Goal: Complete application form

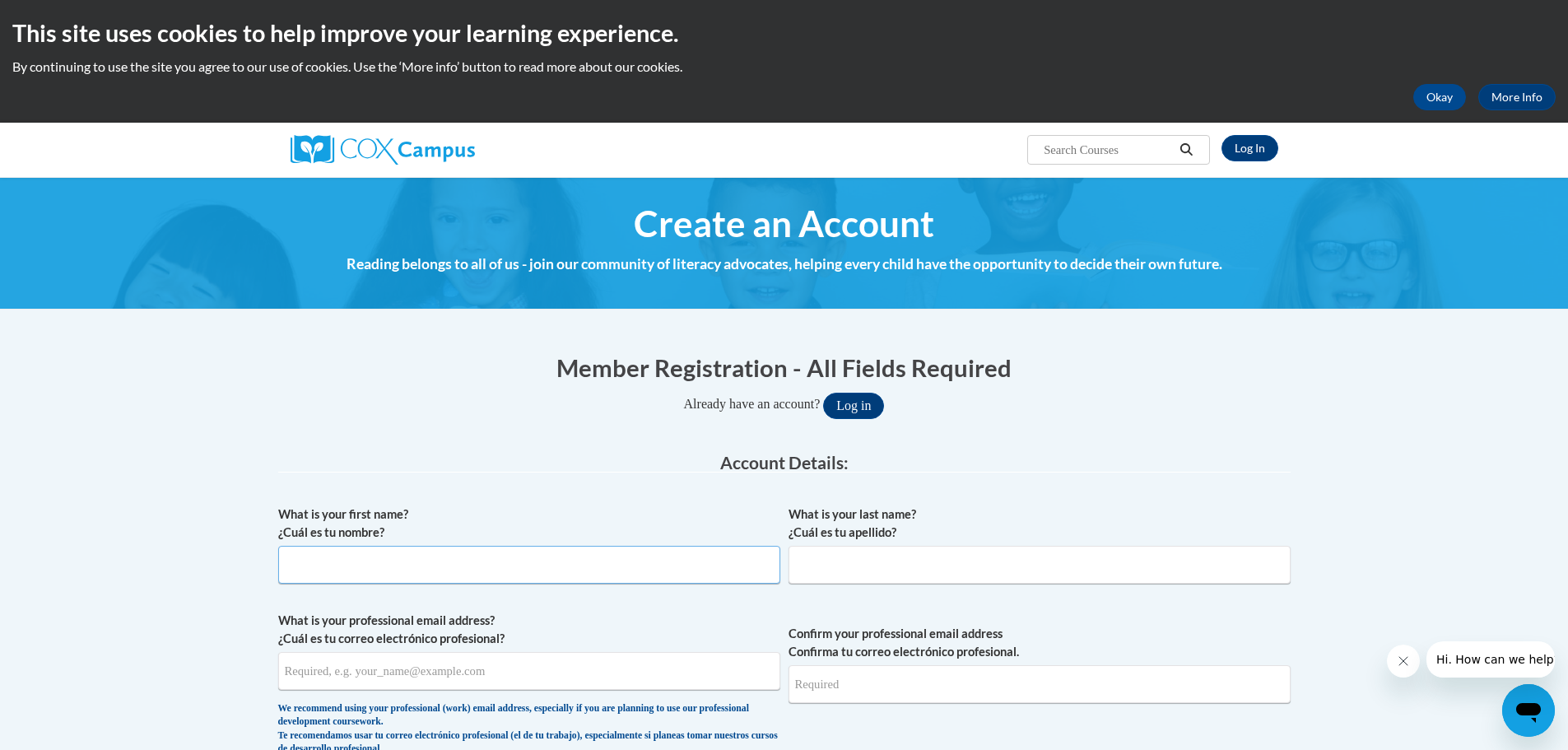
click at [489, 568] on input "What is your first name? ¿Cuál es tu nombre?" at bounding box center [530, 565] width 503 height 38
type input "Amy"
type input "Marquardt"
click at [355, 687] on input "What is your professional email address? ¿Cuál es tu correo electrónico profesi…" at bounding box center [530, 671] width 503 height 38
type input "marquardta@prescott.k12.wi.us"
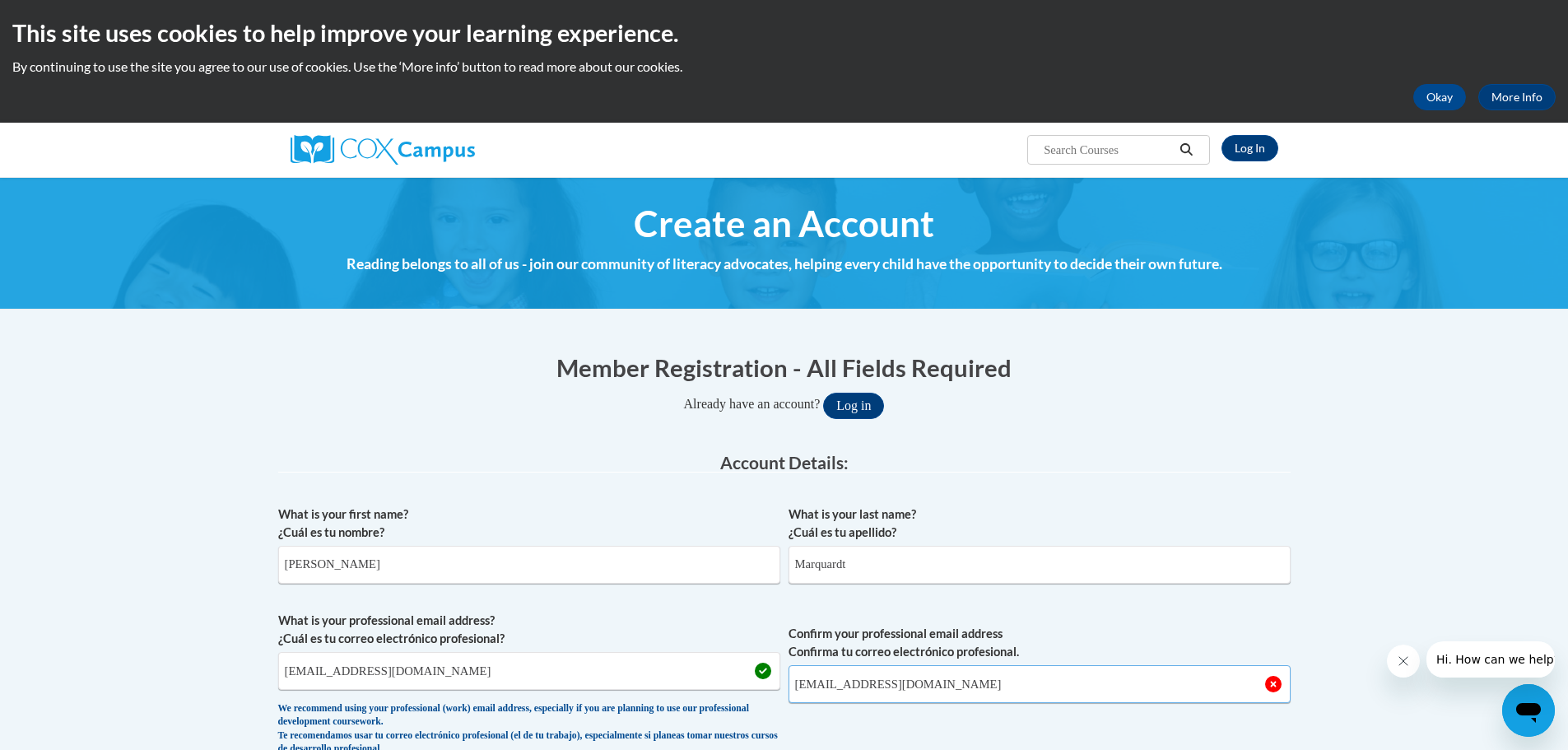
type input "marquardta@prescott.k12.wi.us"
click at [824, 392] on button "Log in" at bounding box center [854, 406] width 61 height 26
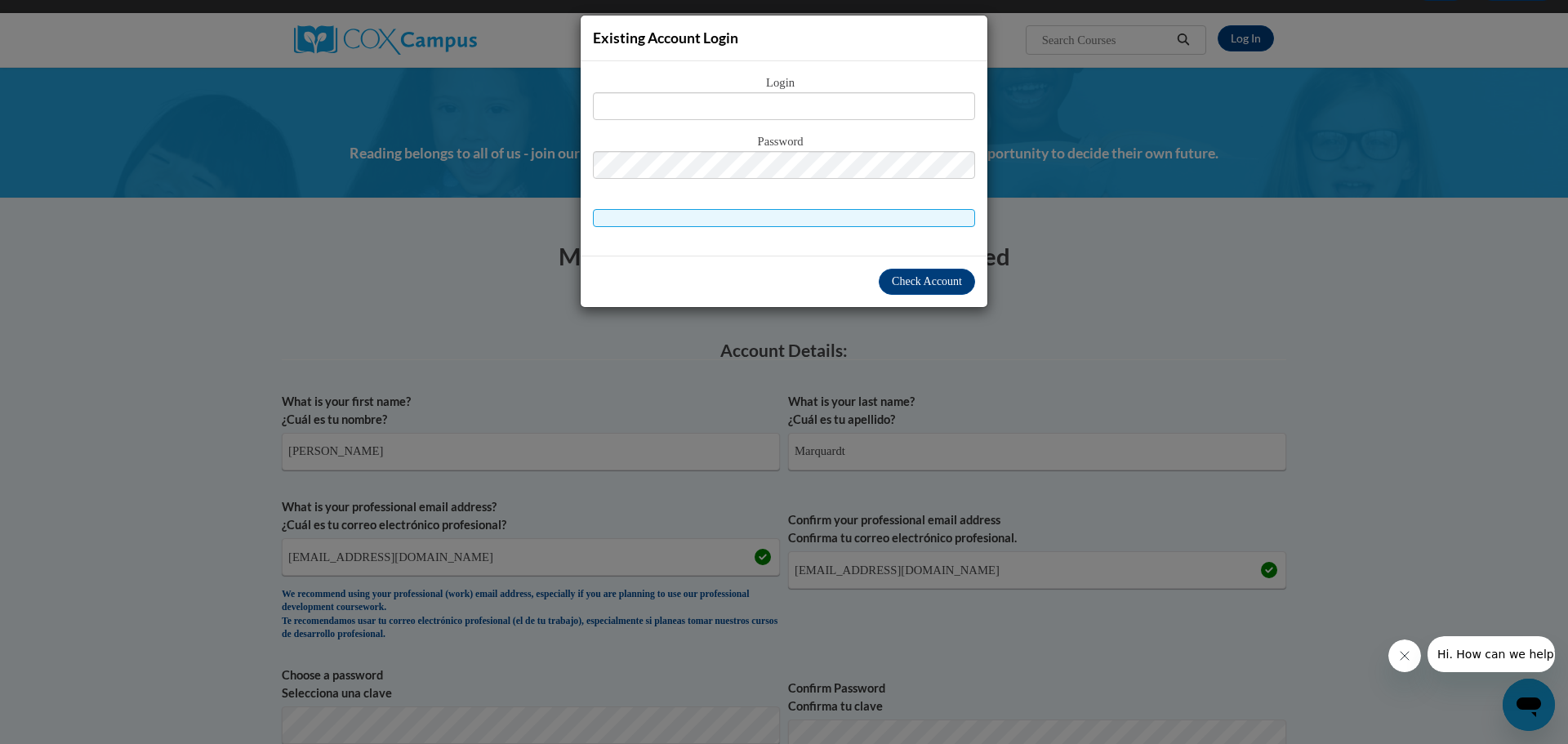
click at [881, 81] on span "Login" at bounding box center [784, 83] width 382 height 18
click at [1076, 275] on div "Existing Account Login Login Password" at bounding box center [784, 372] width 1568 height 744
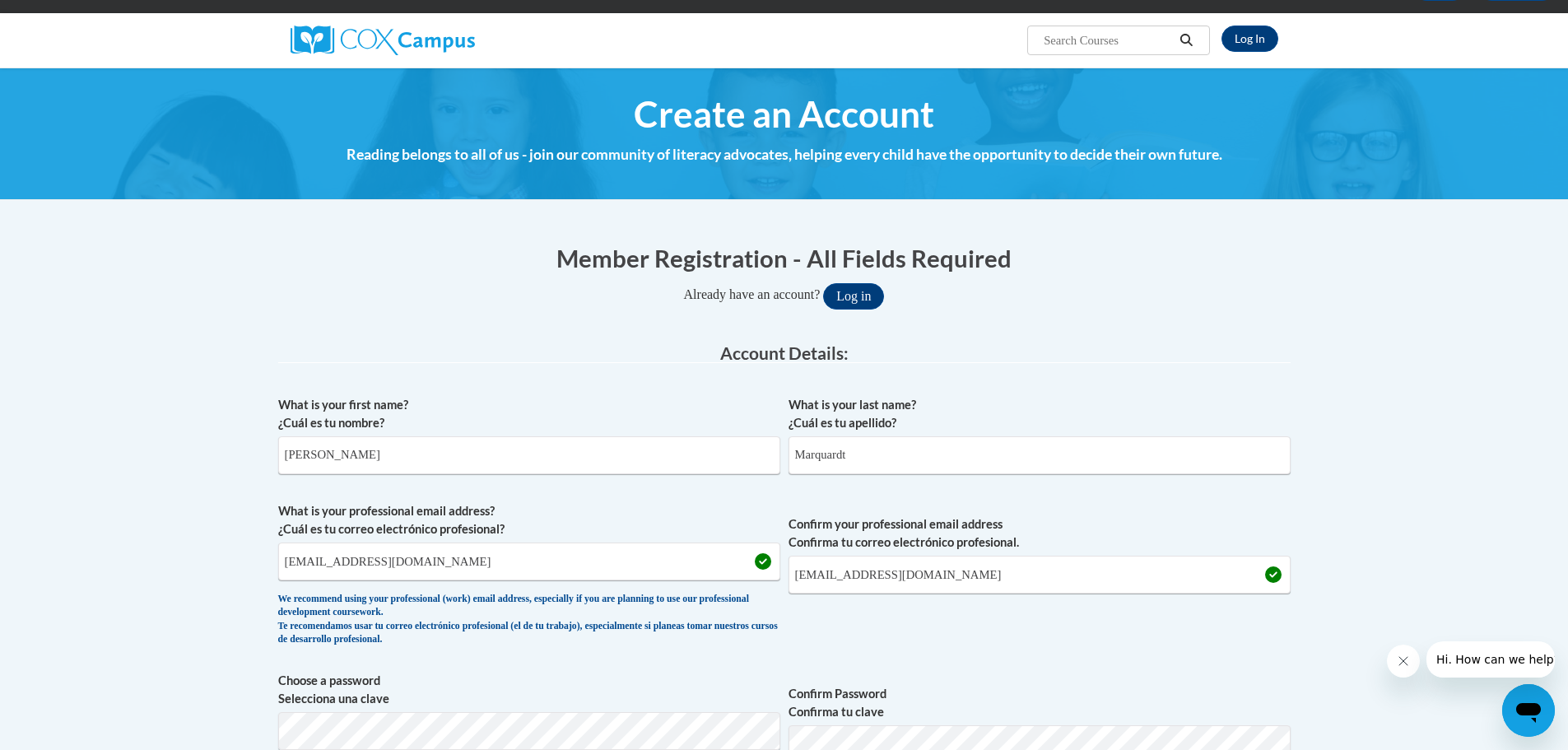
scroll to position [357, 0]
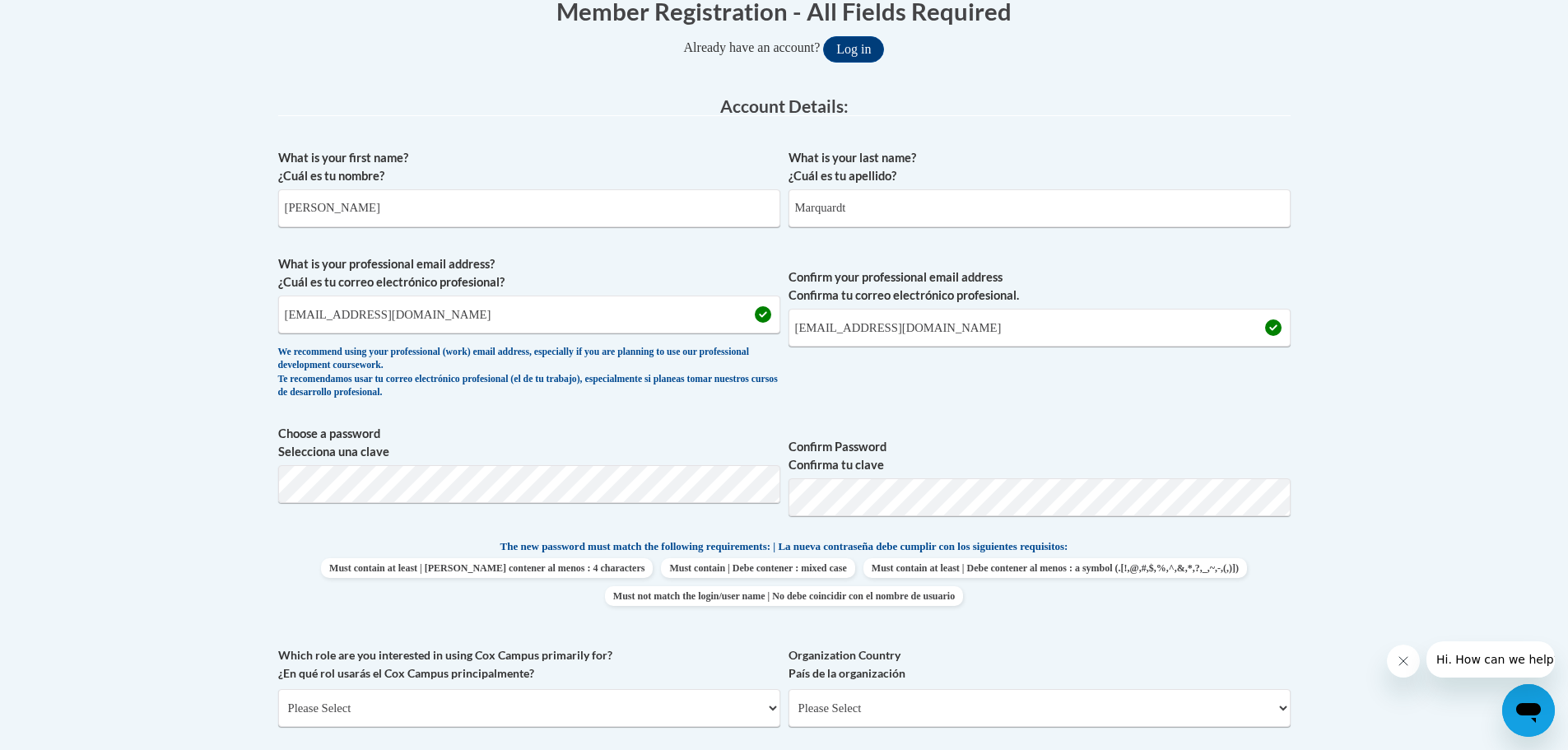
click at [414, 562] on span "Must contain at least | Debe contener al menos : 4 characters Must contain | De…" at bounding box center [785, 582] width 1013 height 48
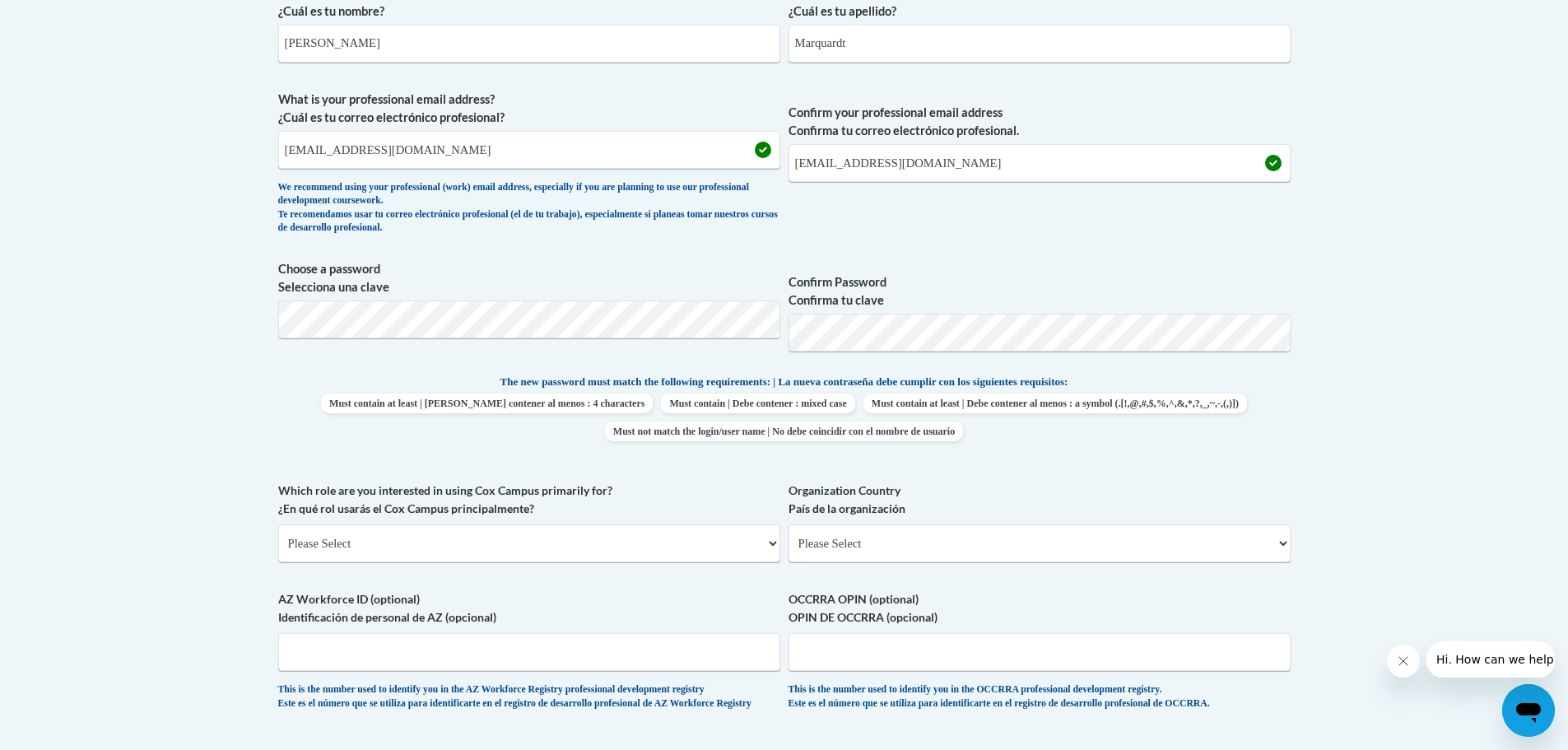
scroll to position [603, 0]
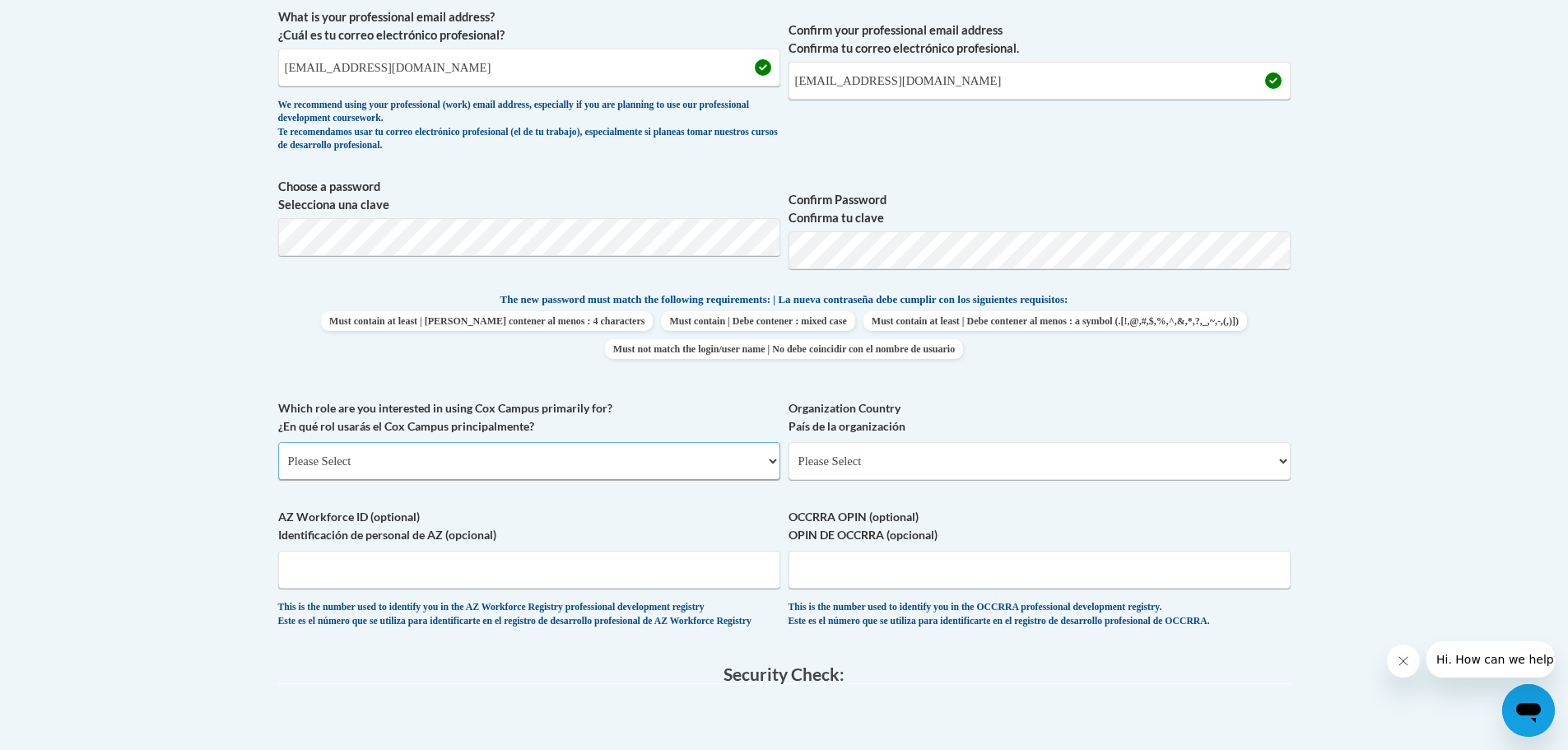
click at [396, 463] on select "Please Select College/University | Colegio/Universidad Community/Nonprofit Part…" at bounding box center [530, 461] width 503 height 38
select select "fbf2d438-af2f-41f8-98f1-81c410e29de3"
click at [279, 442] on select "Please Select College/University | Colegio/Universidad Community/Nonprofit Part…" at bounding box center [530, 461] width 503 height 38
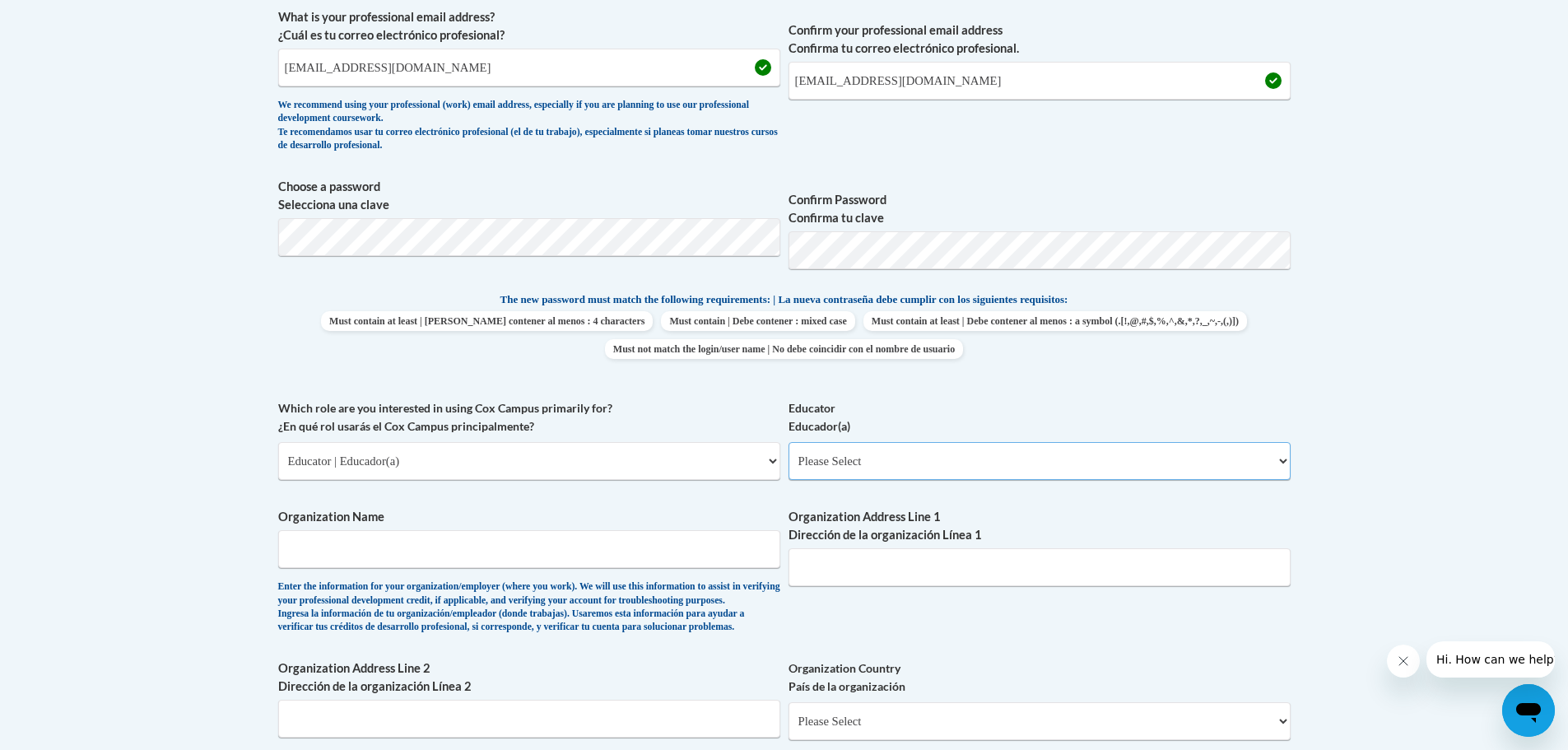
click at [957, 447] on select "Please Select Early Learning/Daycare Teacher/Family Home Care Provider | Maestr…" at bounding box center [1040, 461] width 503 height 38
select select "67563ca1-16dc-4830-a7b3-94a34bed3689"
click at [789, 442] on select "Please Select Early Learning/Daycare Teacher/Family Home Care Provider | Maestr…" at bounding box center [1040, 461] width 503 height 38
click at [541, 562] on input "Organization Name" at bounding box center [530, 549] width 503 height 38
type input "Prescott School District"
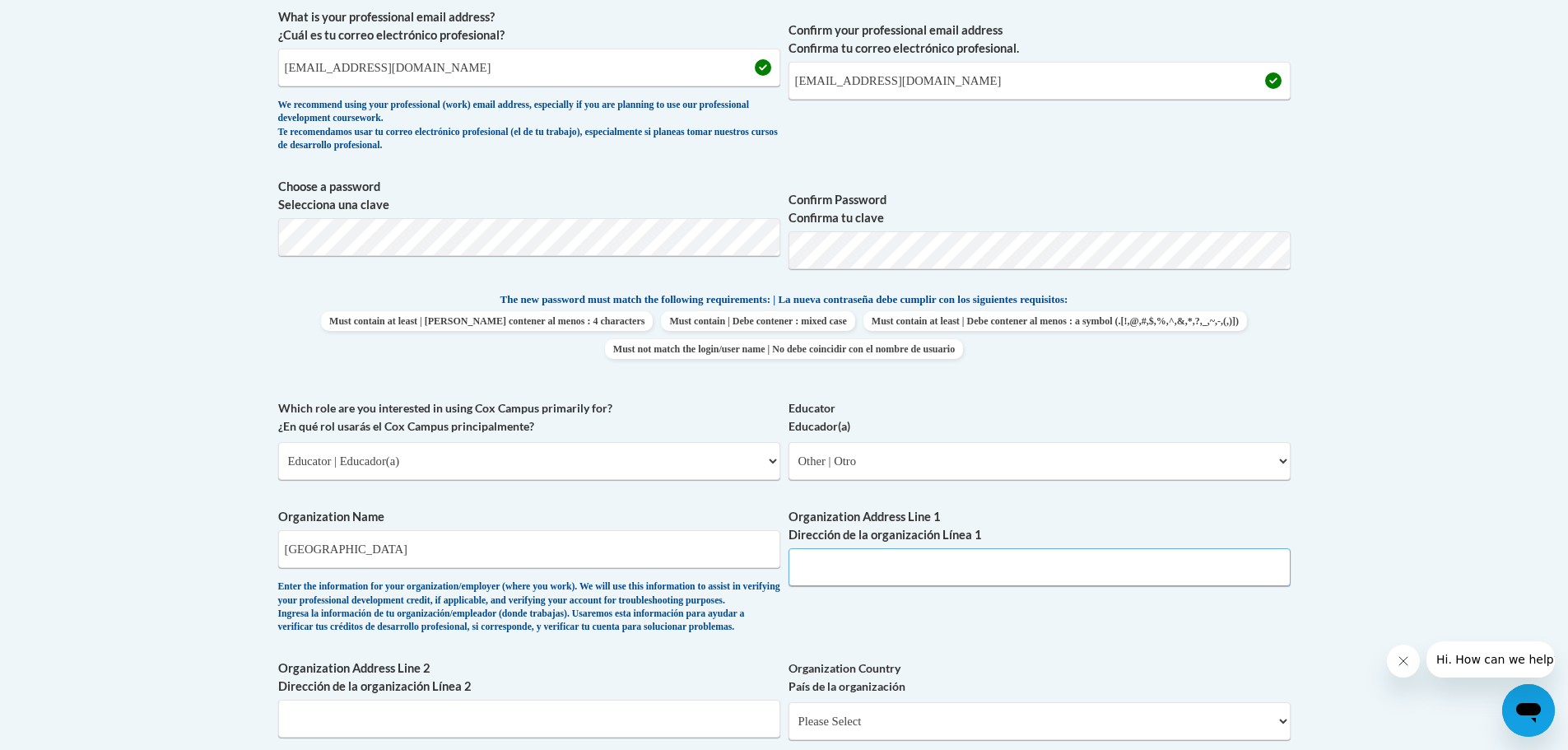
click at [863, 562] on input "Organization Address Line 1 Dirección de la organización Línea 1" at bounding box center [1040, 567] width 503 height 38
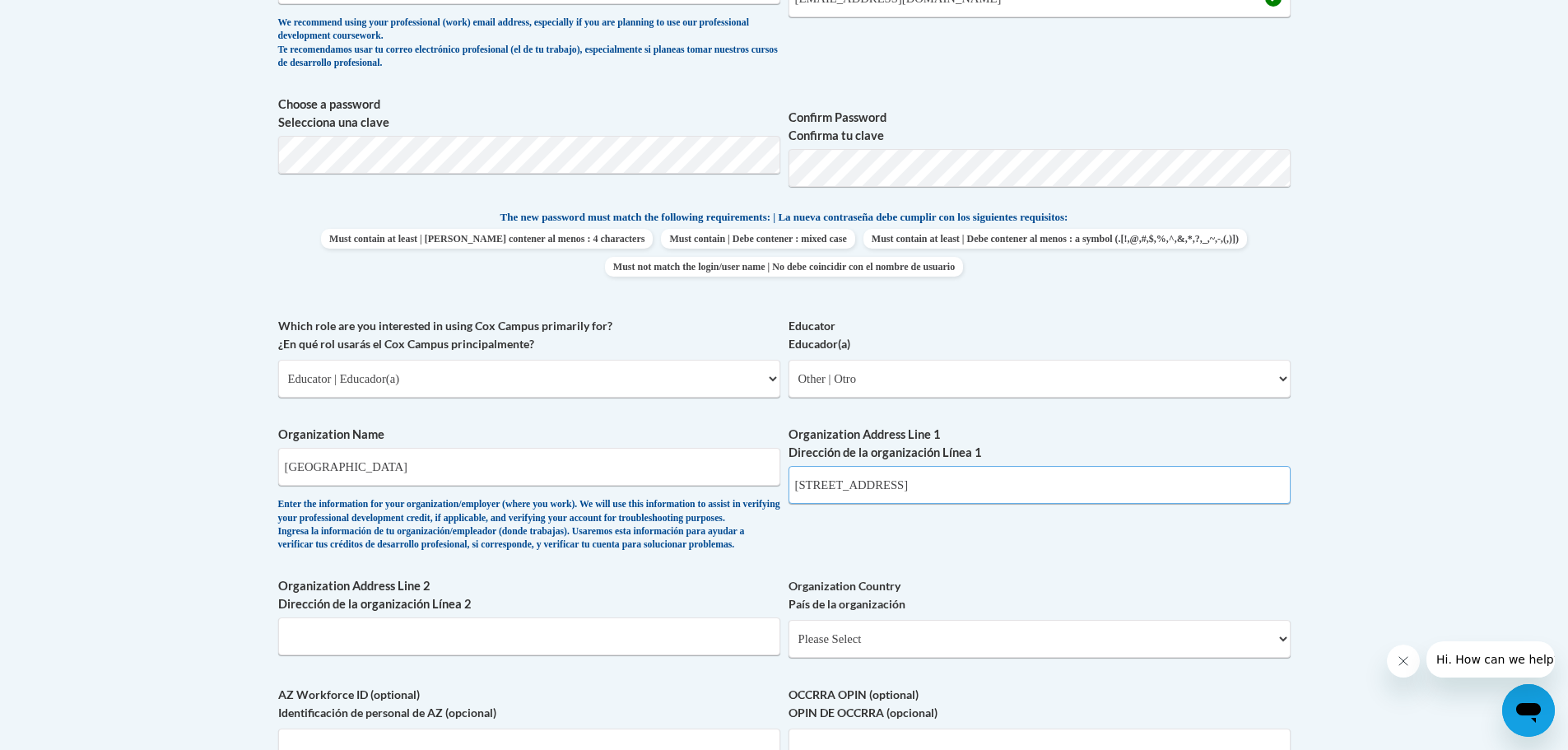
scroll to position [768, 0]
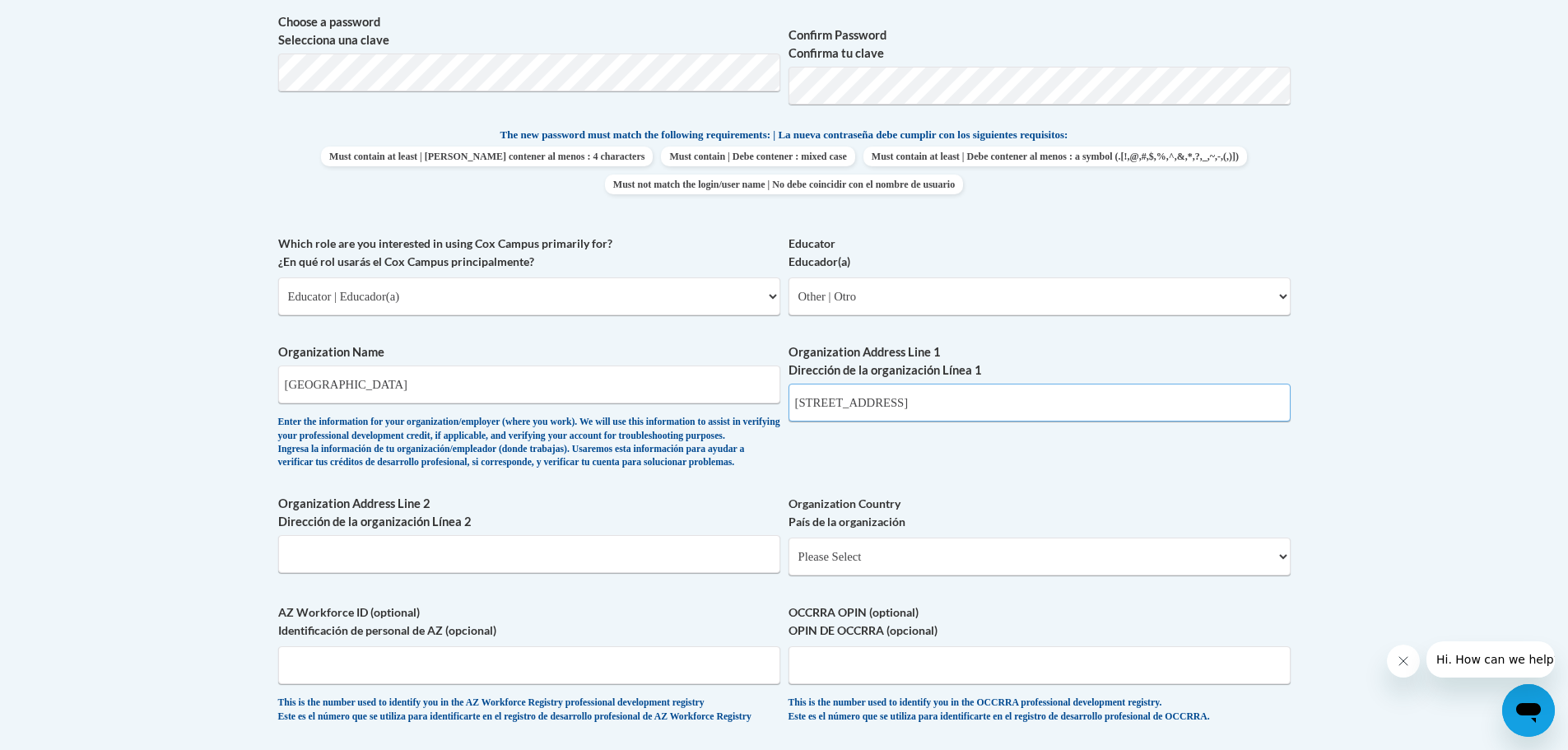
type input "1220 St Croix St"
click at [536, 573] on input "Organization Address Line 2 Dirección de la organización Línea 2" at bounding box center [530, 554] width 503 height 38
type input "Prescott, WI"
click at [923, 575] on select "Please Select United States | Estados Unidos Outside of the United States | Fue…" at bounding box center [1040, 556] width 503 height 38
select select "ad49bcad-a171-4b2e-b99c-48b446064914"
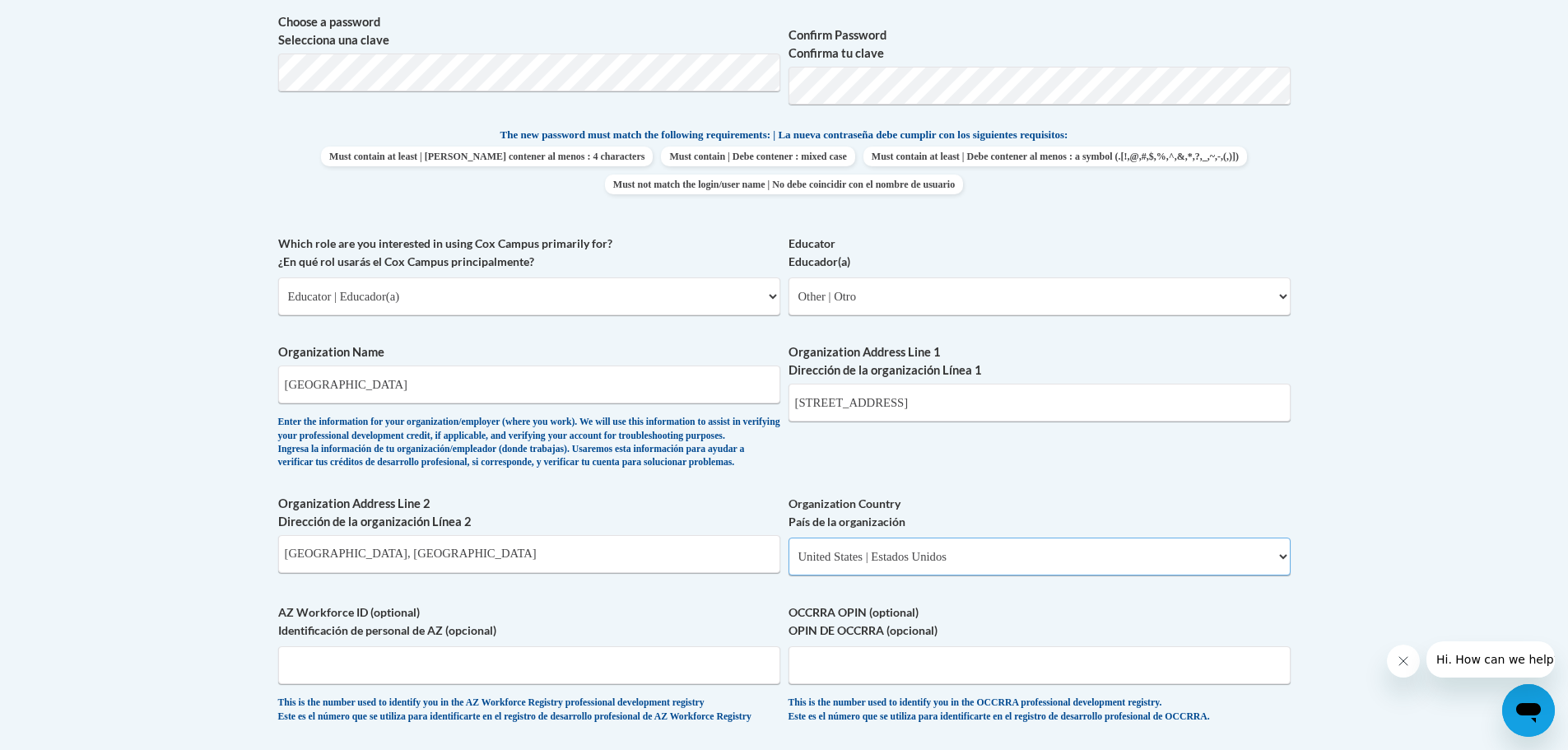
click at [789, 564] on select "Please Select United States | Estados Unidos Outside of the United States | Fue…" at bounding box center [1040, 556] width 503 height 38
select select
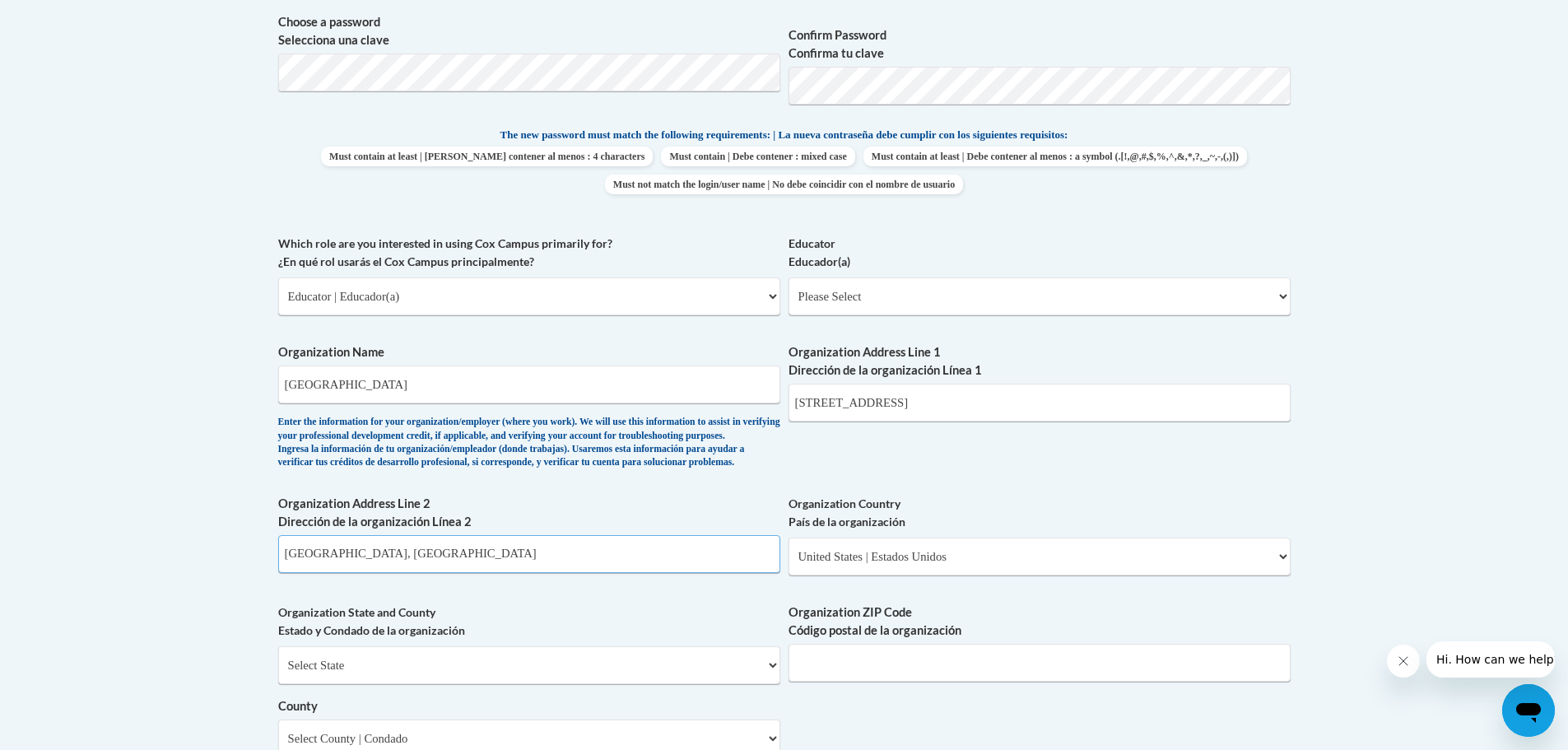
click at [492, 573] on input "Prescott, WI" at bounding box center [530, 554] width 503 height 38
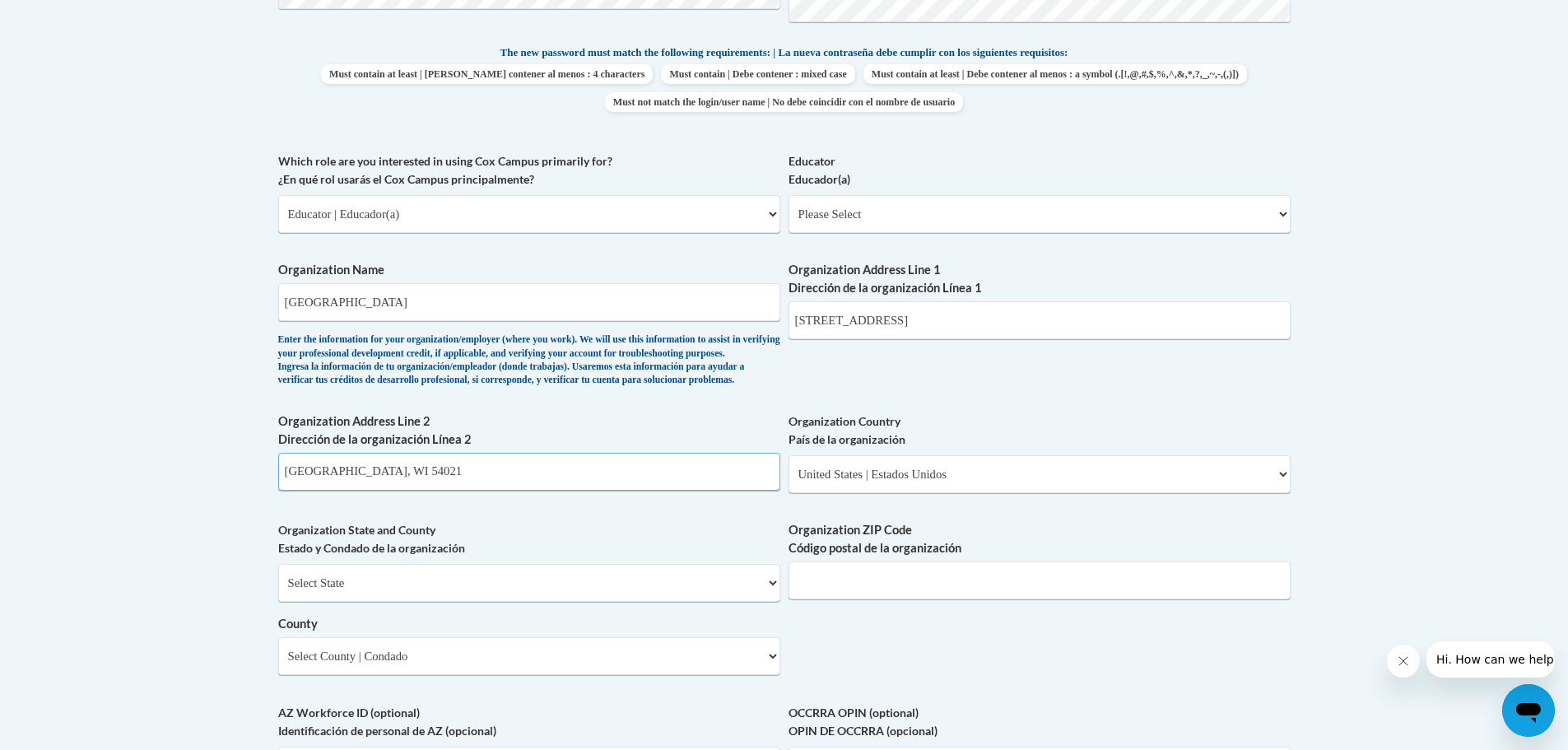
type input "Prescott, WI 54021"
click at [599, 601] on select "Select State Alabama Alaska Arizona Arkansas California Colorado Connecticut De…" at bounding box center [530, 582] width 503 height 38
select select "Wisconsin"
click at [279, 591] on select "Select State Alabama Alaska Arizona Arkansas California Colorado Connecticut De…" at bounding box center [530, 582] width 503 height 38
click at [456, 490] on input "Prescott, WI 54021" at bounding box center [530, 471] width 503 height 38
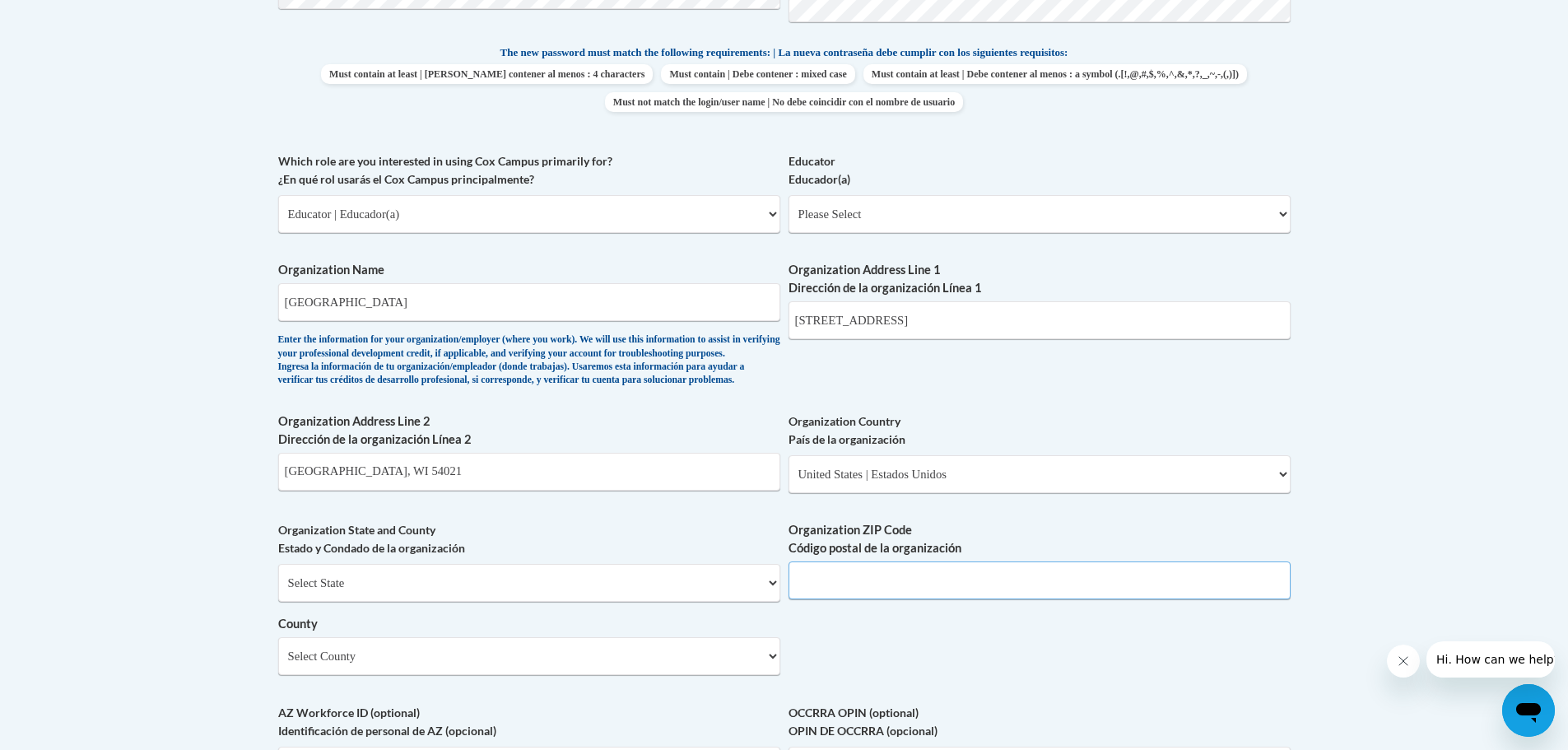
click at [824, 599] on input "Organization ZIP Code Código postal de la organización" at bounding box center [1040, 581] width 503 height 38
click at [655, 601] on select "Select State Alabama Alaska Arizona Arkansas California Colorado Connecticut De…" at bounding box center [530, 582] width 503 height 38
click at [279, 591] on select "Select State Alabama Alaska Arizona Arkansas California Colorado Connecticut De…" at bounding box center [530, 582] width 503 height 38
click at [838, 599] on input "Organization ZIP Code Código postal de la organización" at bounding box center [1040, 581] width 503 height 38
type input "54021"
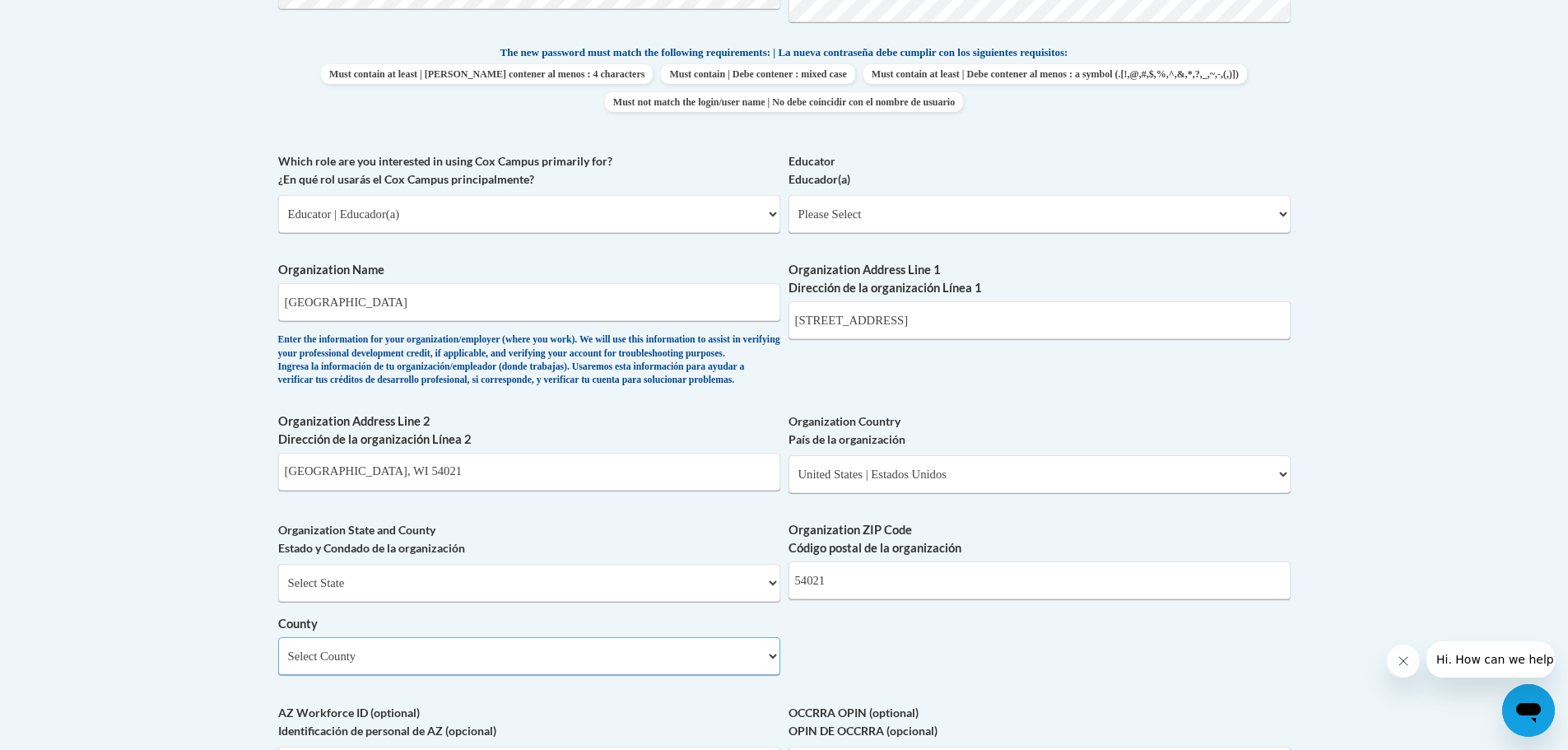
click at [500, 675] on select "Select County Adams Ashland Barron Bayfield Brown Buffalo Burnett Calumet Chipp…" at bounding box center [530, 656] width 503 height 38
click at [566, 675] on select "Select County Adams Ashland Barron Bayfield Brown Buffalo Burnett Calumet Chipp…" at bounding box center [530, 656] width 503 height 38
select select "Pierce"
click at [279, 664] on select "Select County Adams Ashland Barron Bayfield Brown Buffalo Burnett Calumet Chipp…" at bounding box center [530, 656] width 503 height 38
click at [355, 490] on input "Prescott, WI 54021" at bounding box center [530, 471] width 503 height 38
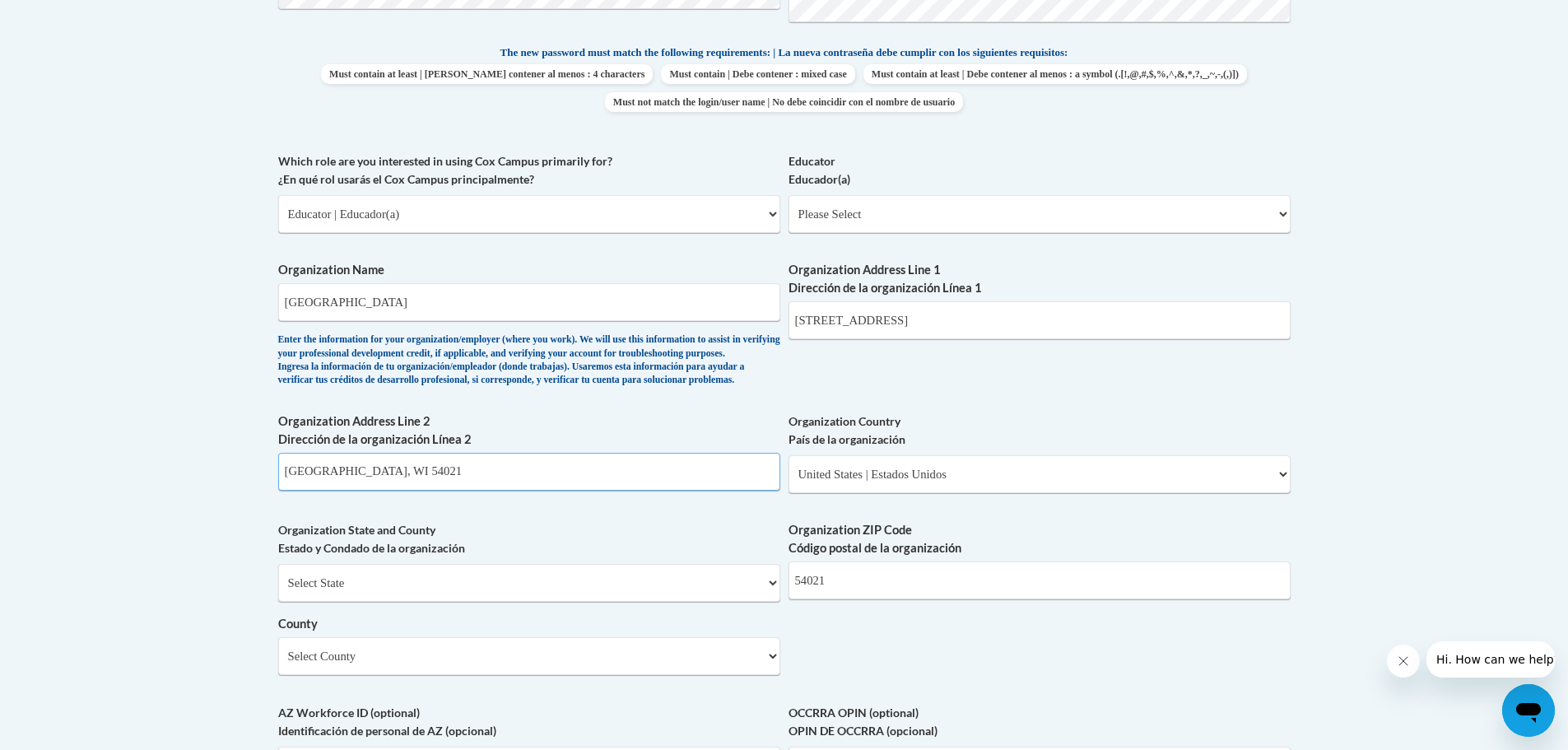
click at [355, 490] on input "Prescott, WI 54021" at bounding box center [530, 471] width 503 height 38
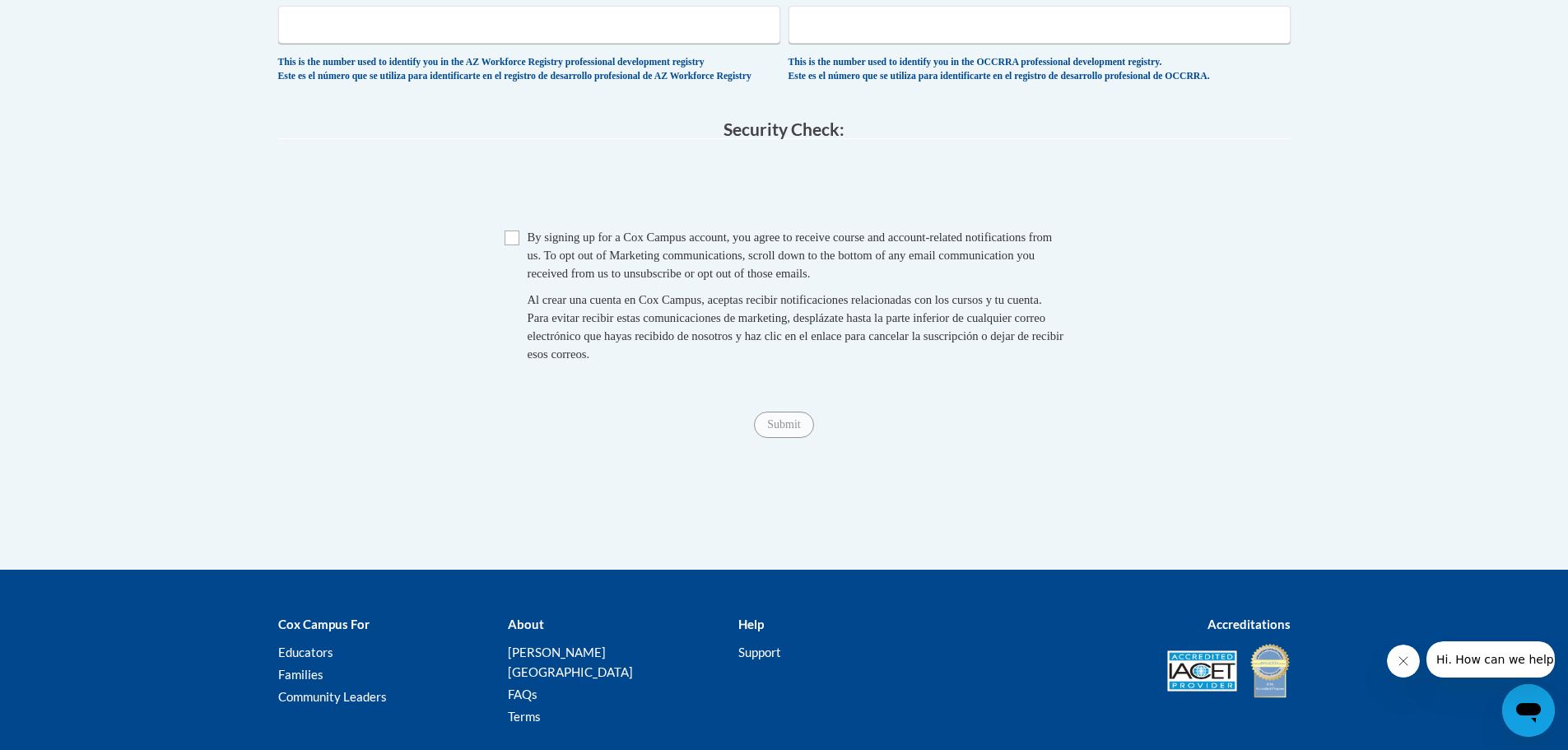
scroll to position [1344, 0]
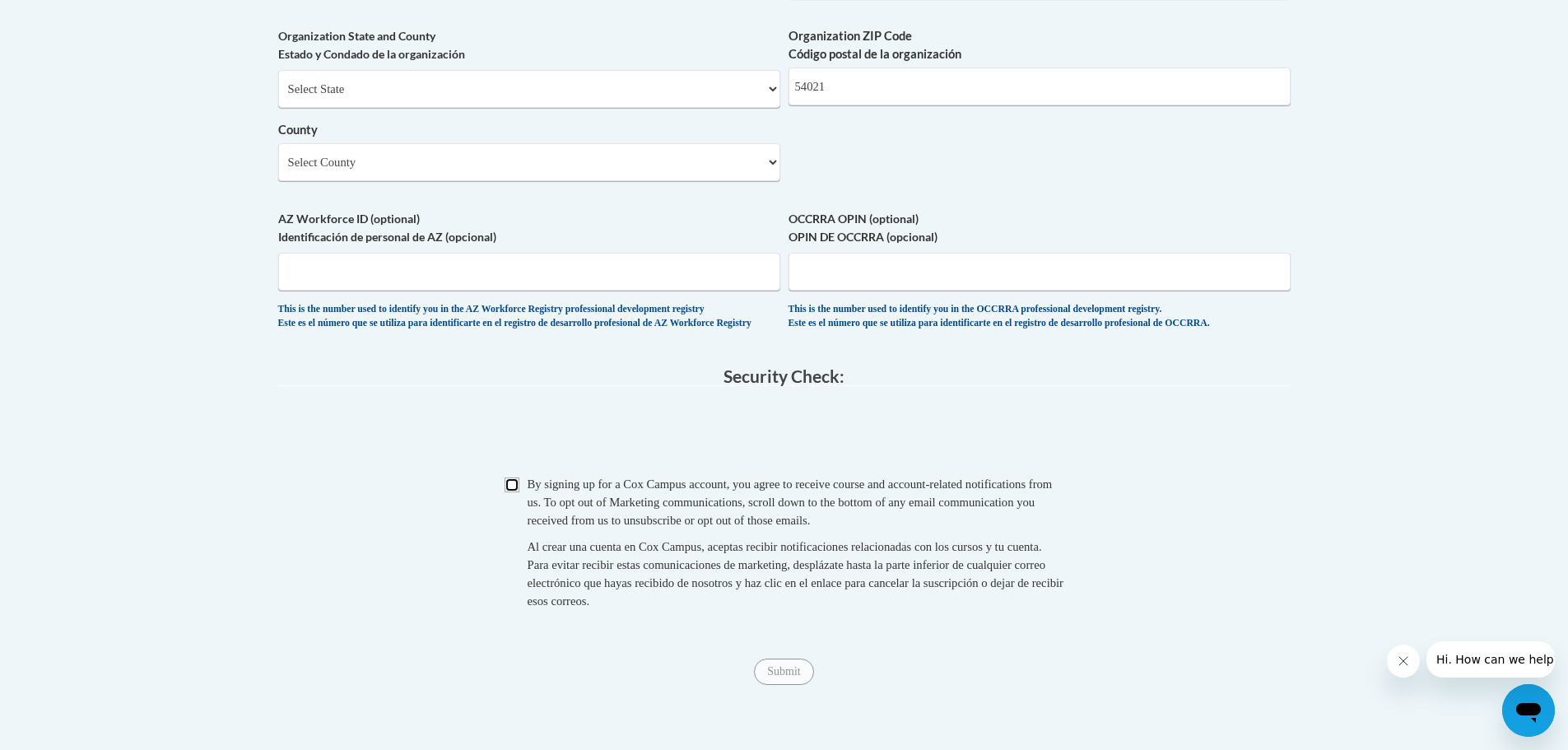
click at [508, 492] on input "Checkbox" at bounding box center [512, 485] width 15 height 15
checkbox input "true"
click at [802, 685] on input "Submit" at bounding box center [783, 672] width 59 height 26
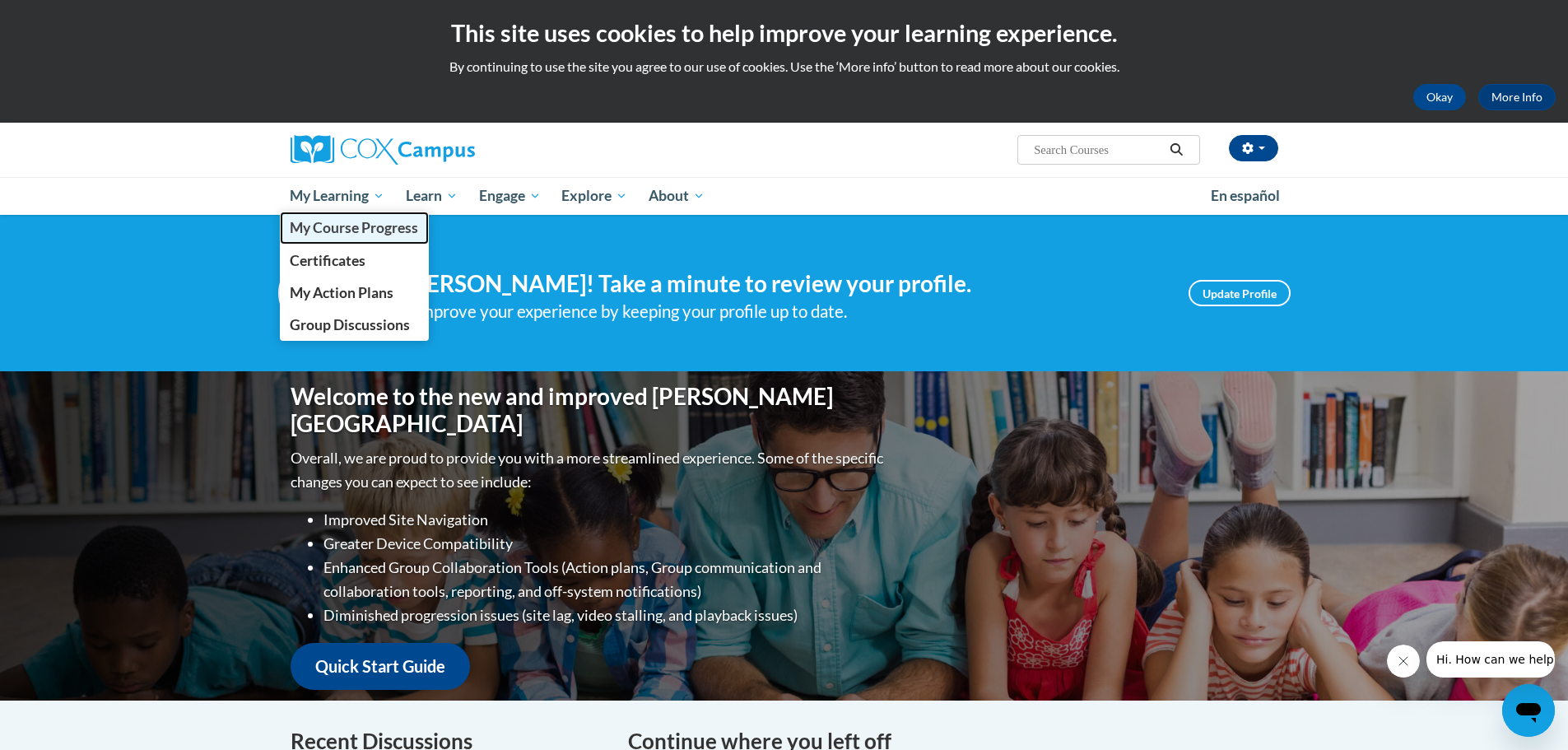
click at [313, 227] on span "My Course Progress" at bounding box center [354, 228] width 128 height 17
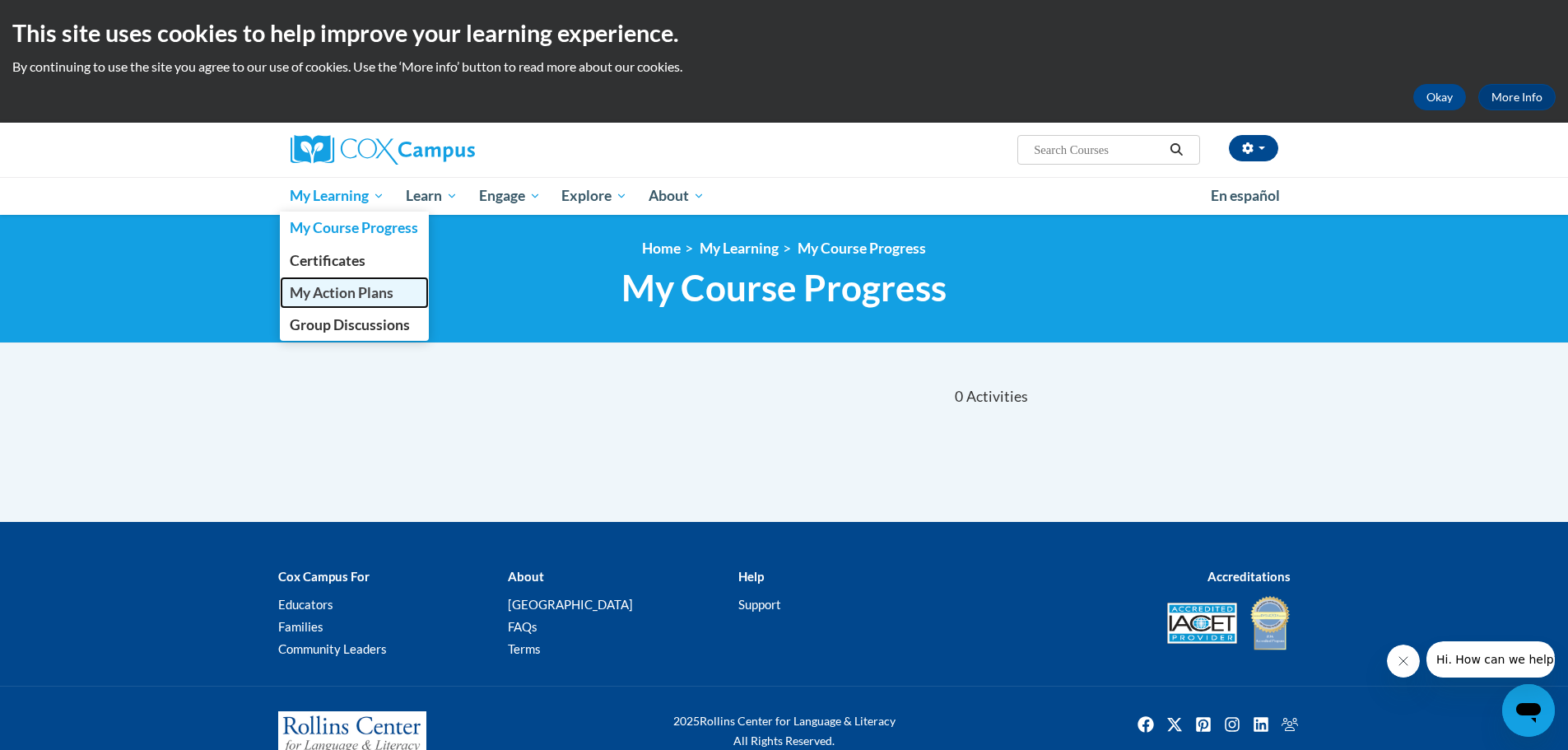
click at [352, 294] on span "My Action Plans" at bounding box center [342, 293] width 104 height 17
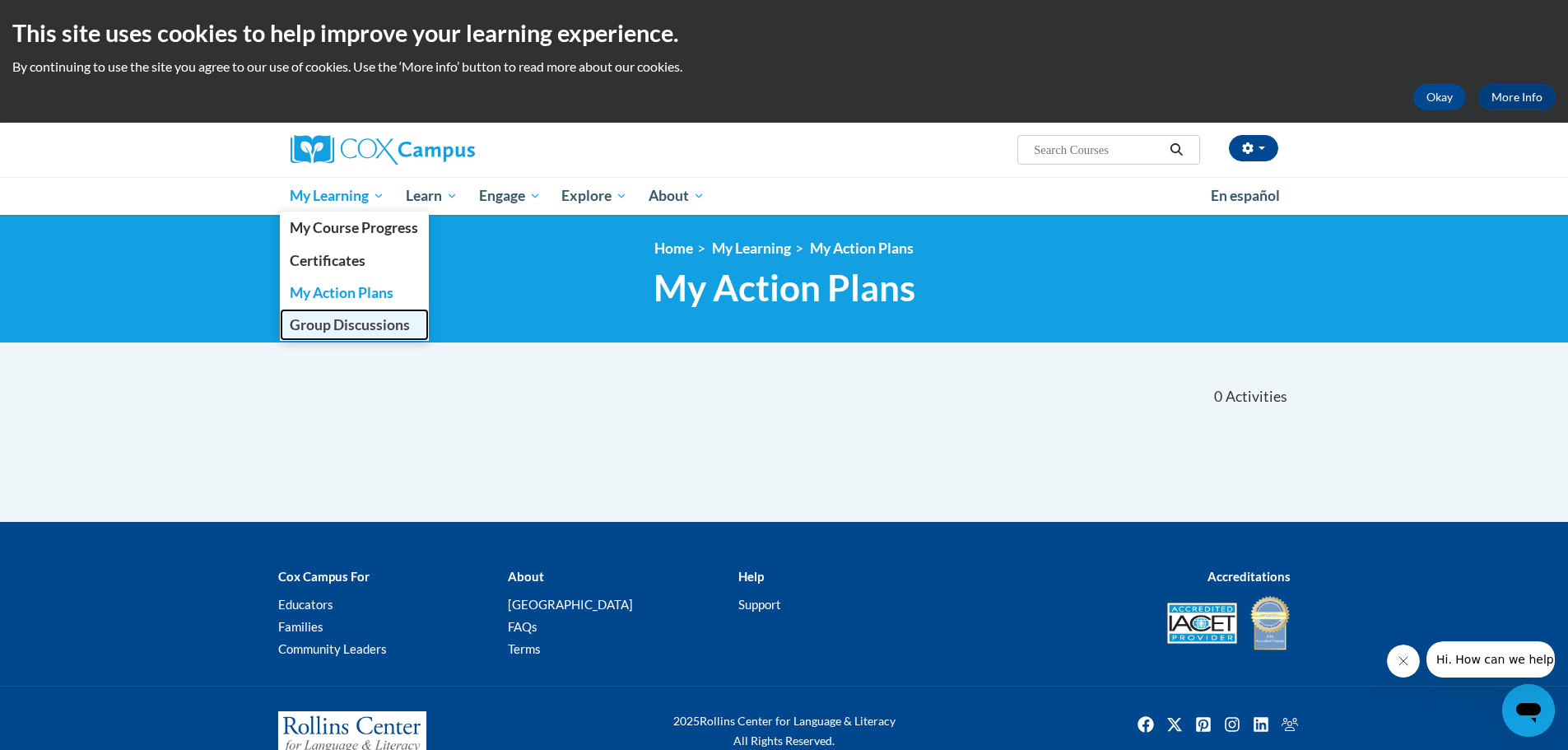
click at [357, 328] on span "Group Discussions" at bounding box center [350, 325] width 120 height 17
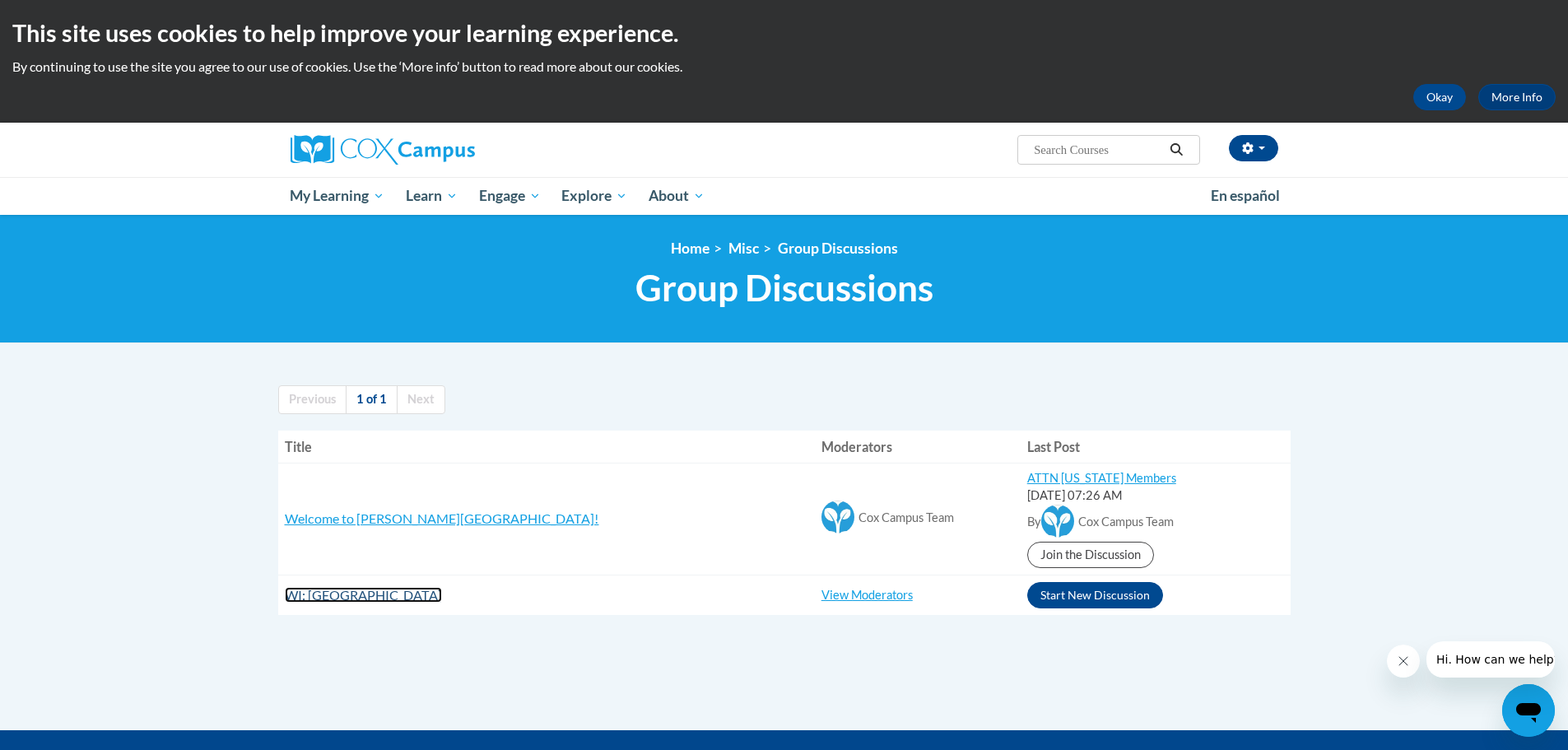
click at [404, 597] on span "WI: [GEOGRAPHIC_DATA]" at bounding box center [363, 595] width 157 height 16
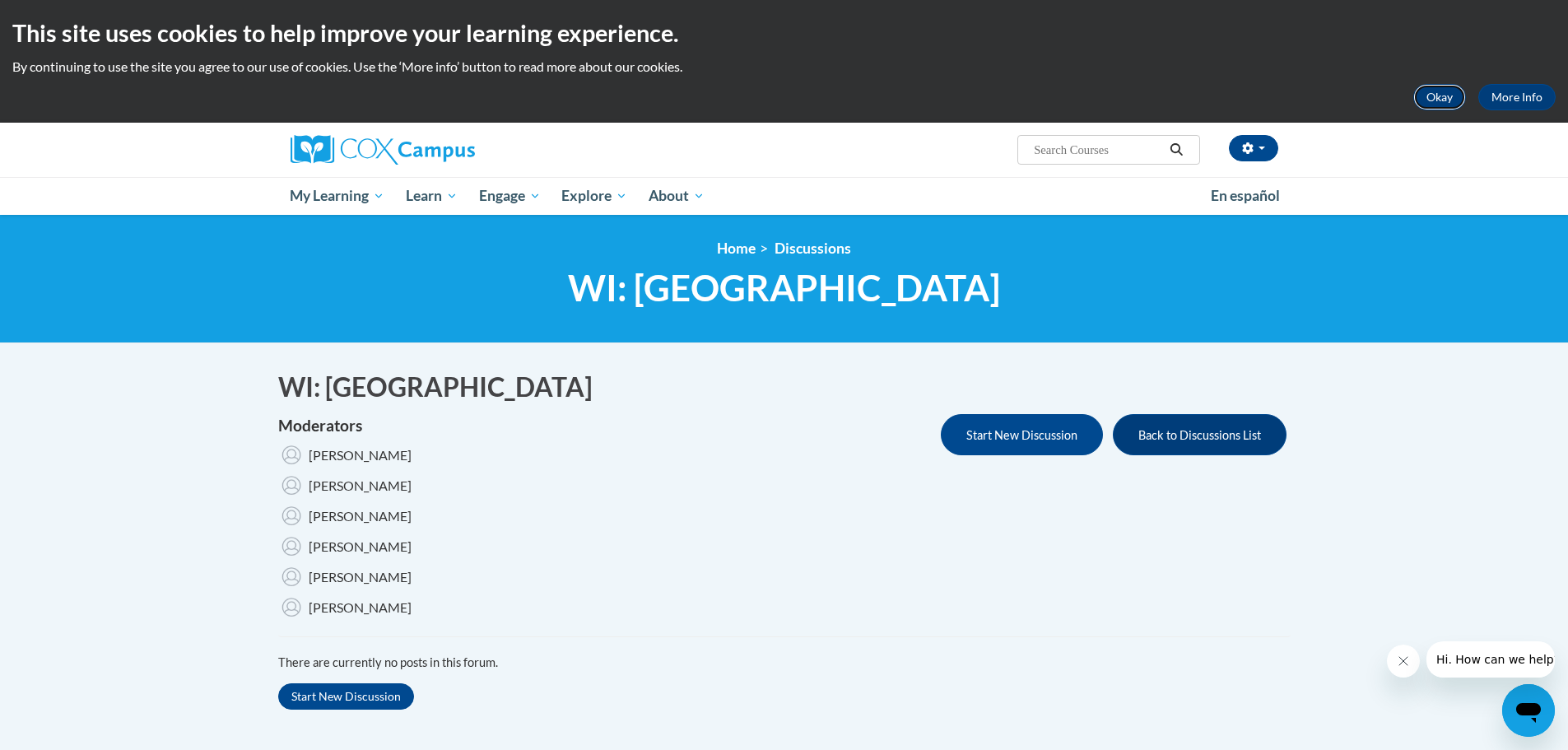
click at [1444, 98] on button "Okay" at bounding box center [1440, 97] width 53 height 26
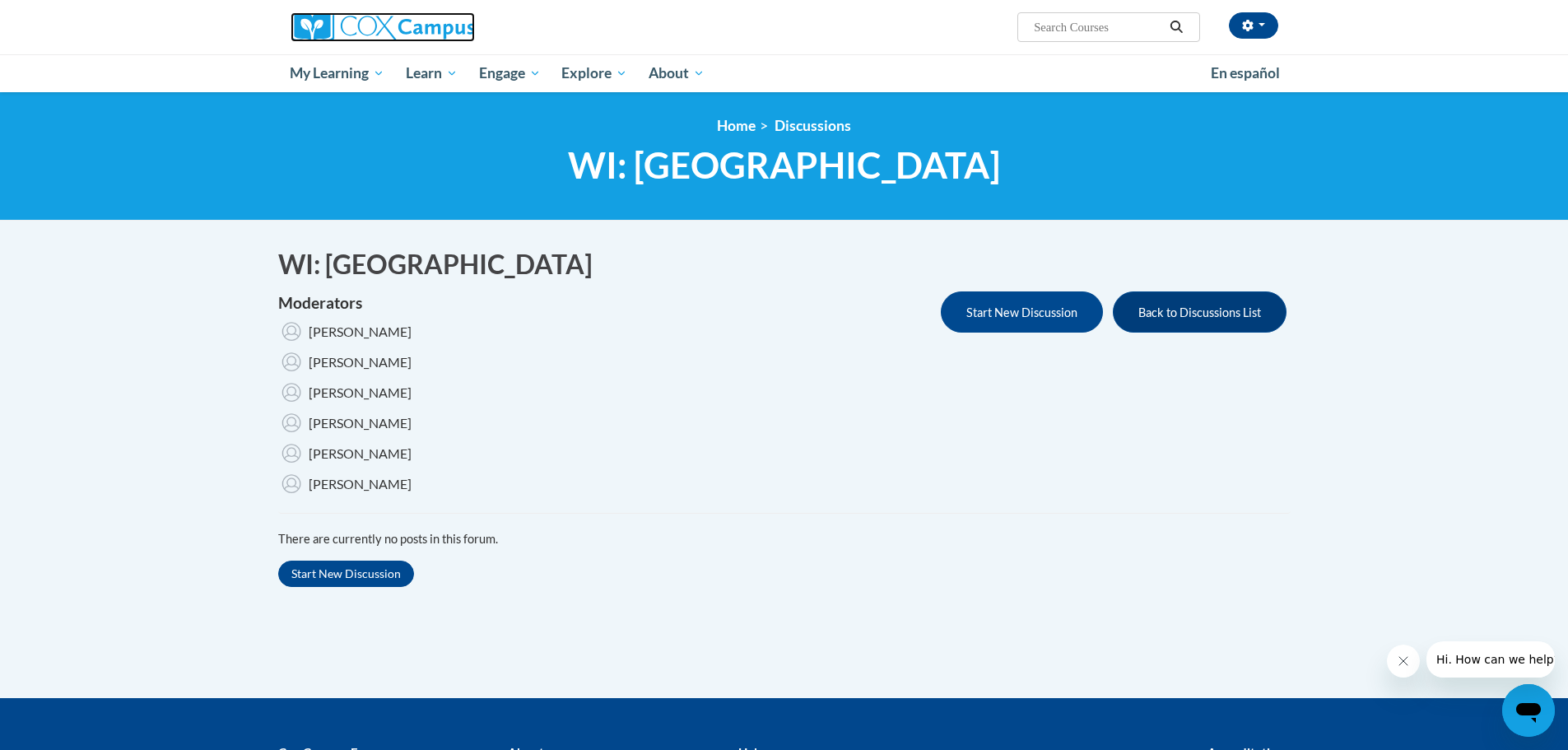
click at [335, 30] on img at bounding box center [383, 26] width 184 height 29
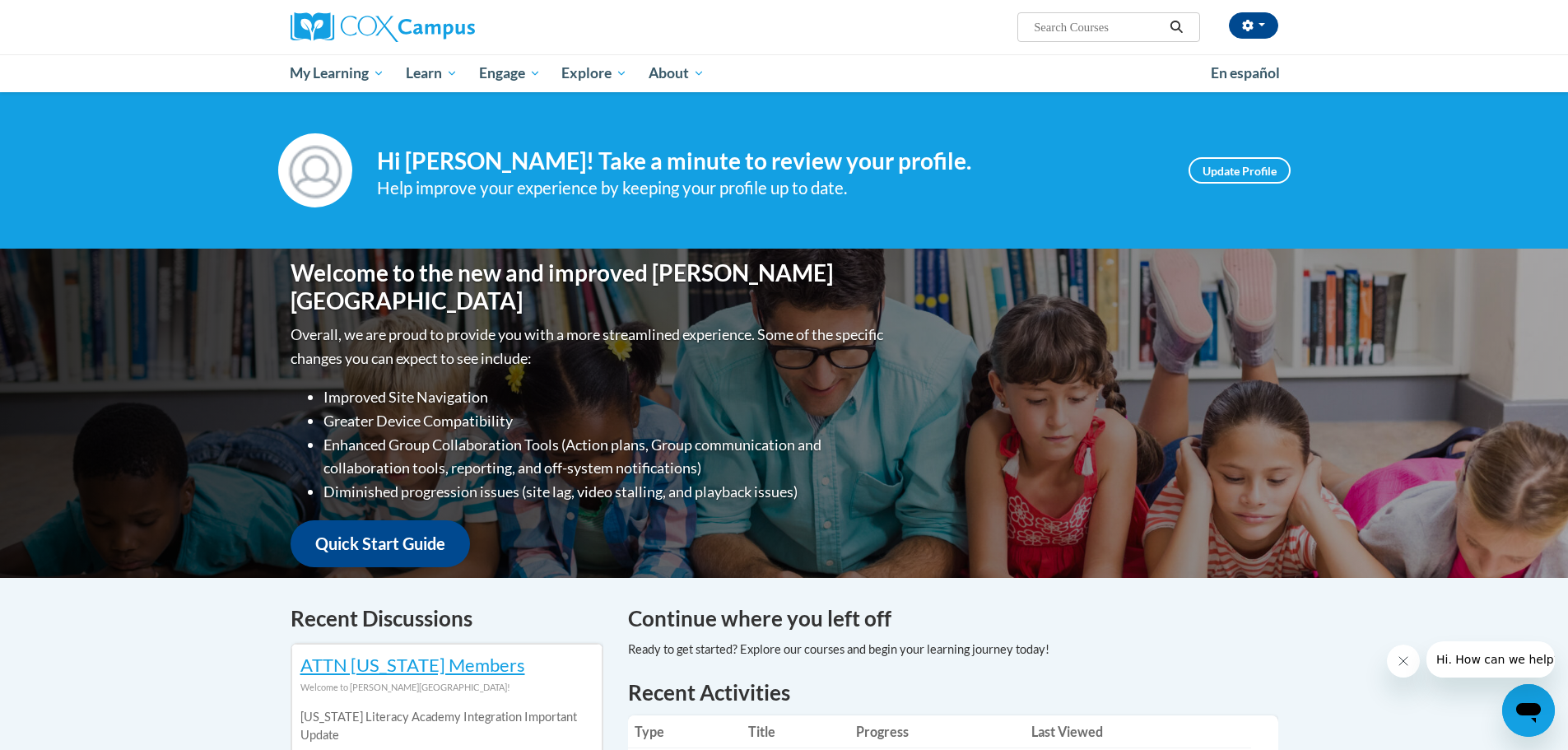
scroll to position [82, 0]
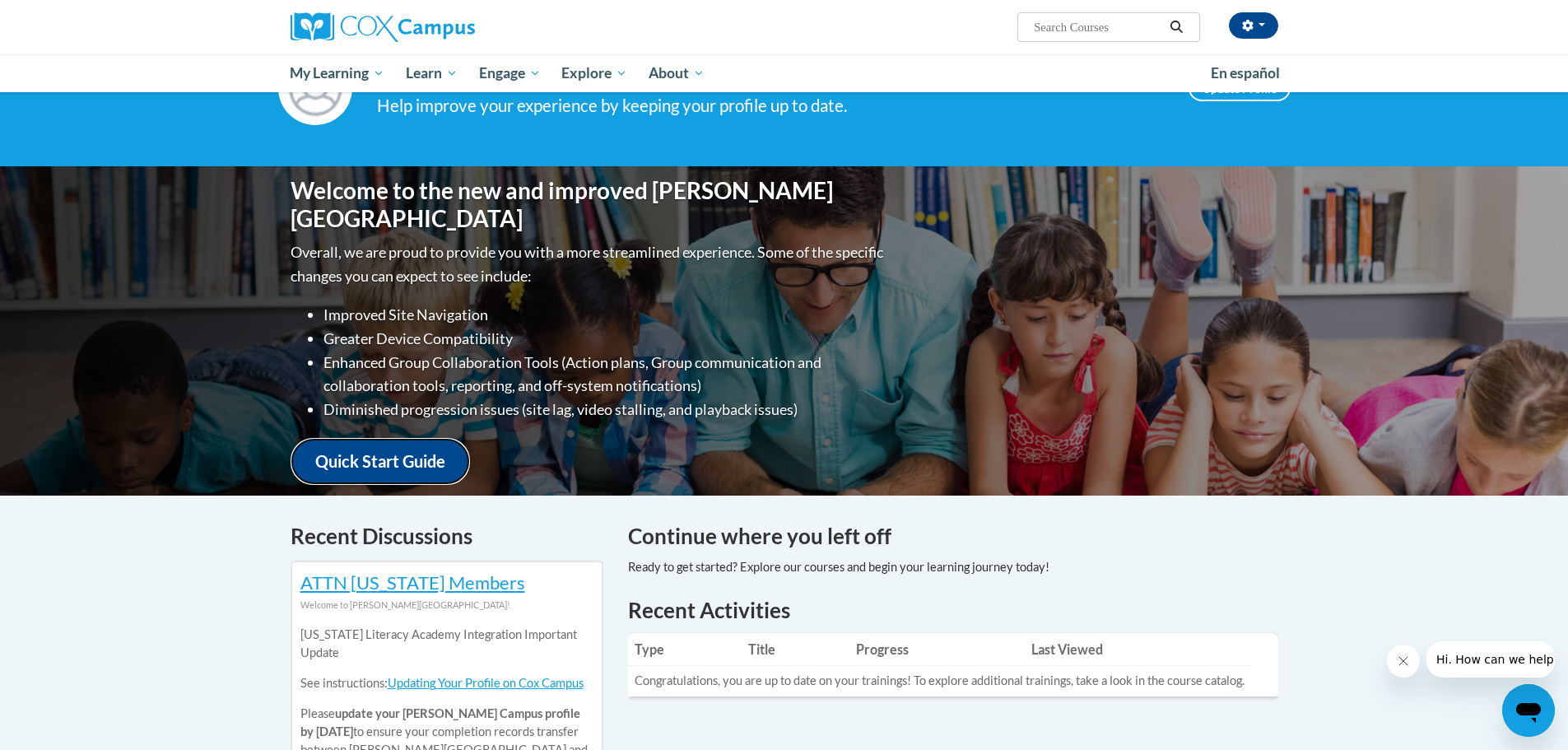
click at [359, 438] on link "Quick Start Guide" at bounding box center [380, 461] width 180 height 47
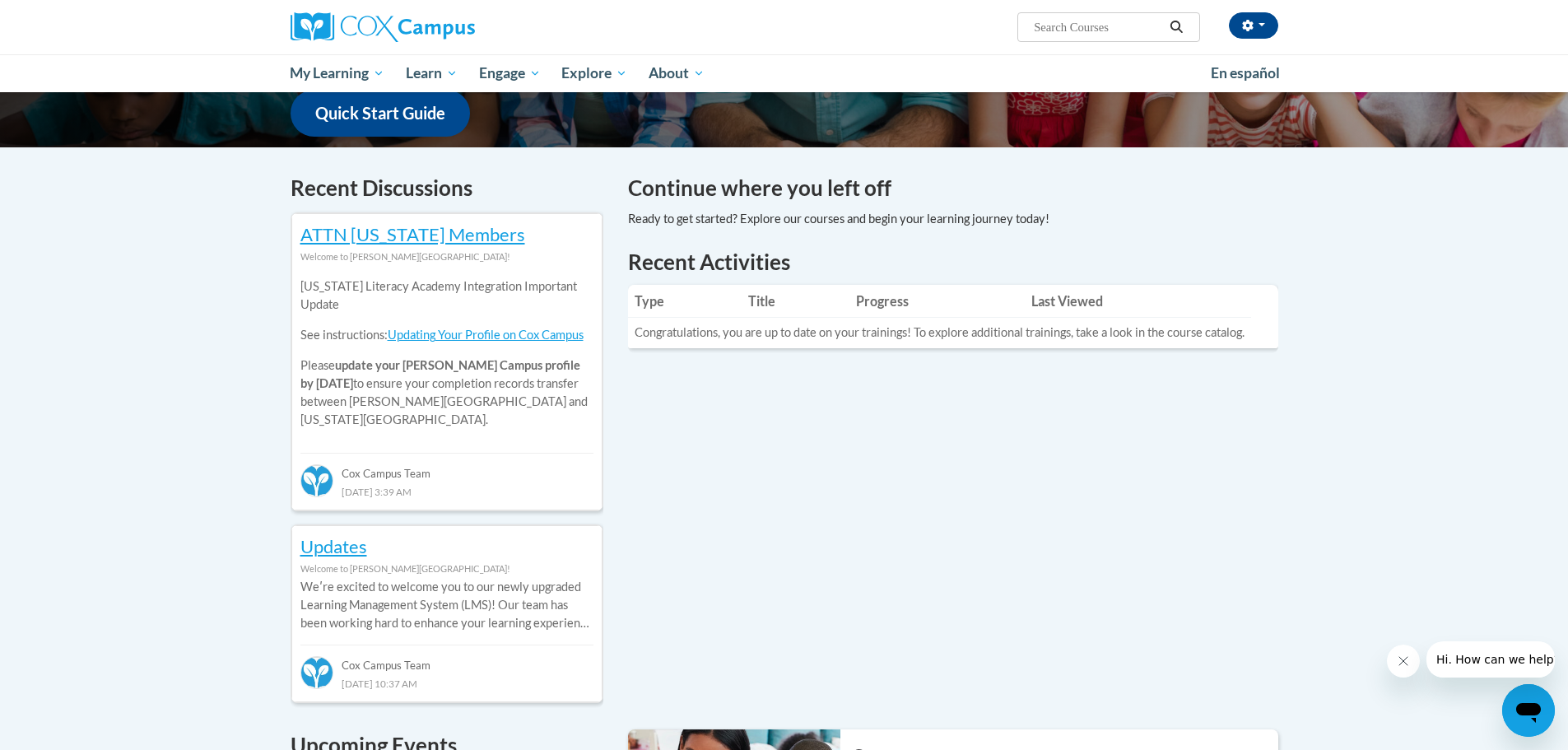
scroll to position [0, 0]
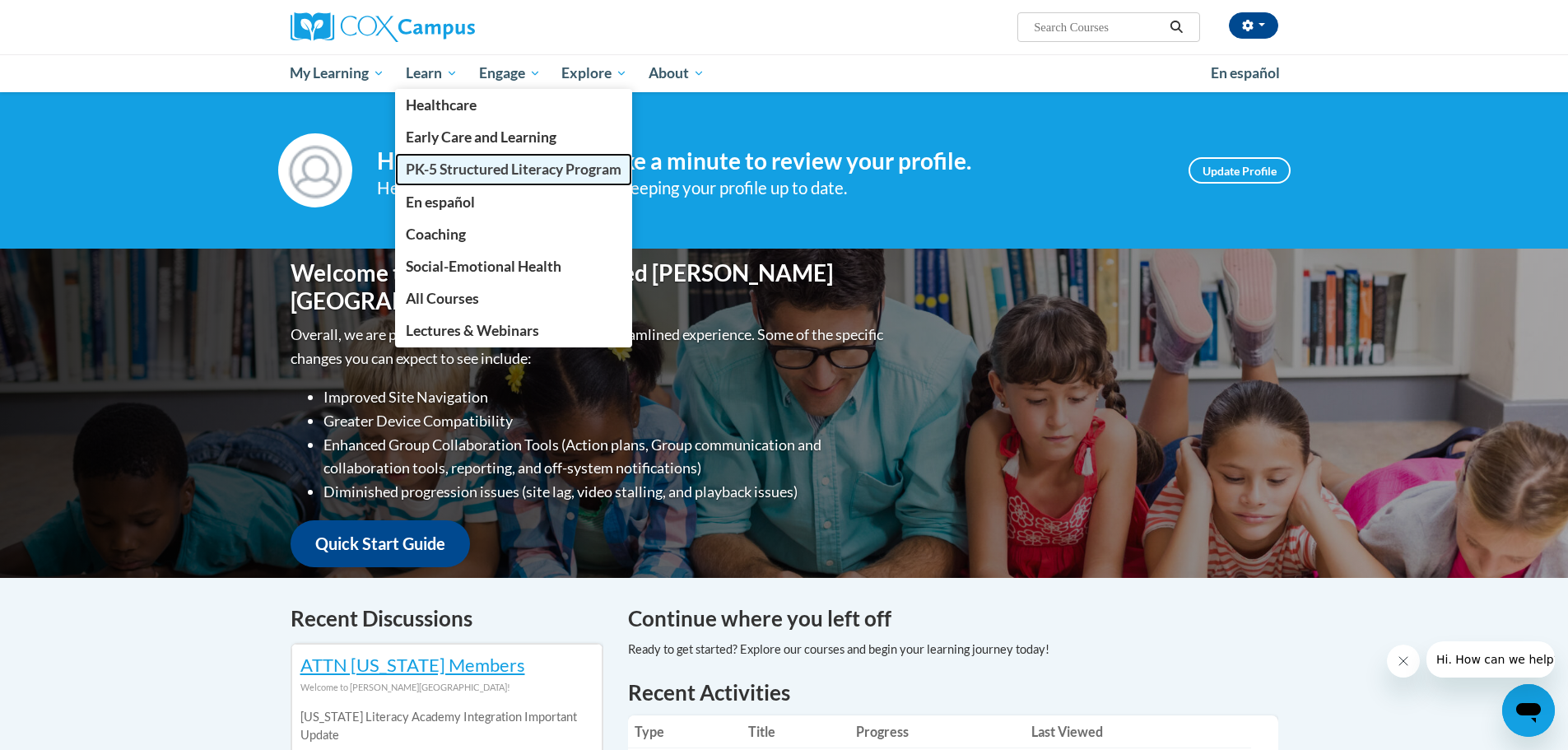
click at [448, 166] on span "PK-5 Structured Literacy Program" at bounding box center [513, 169] width 216 height 17
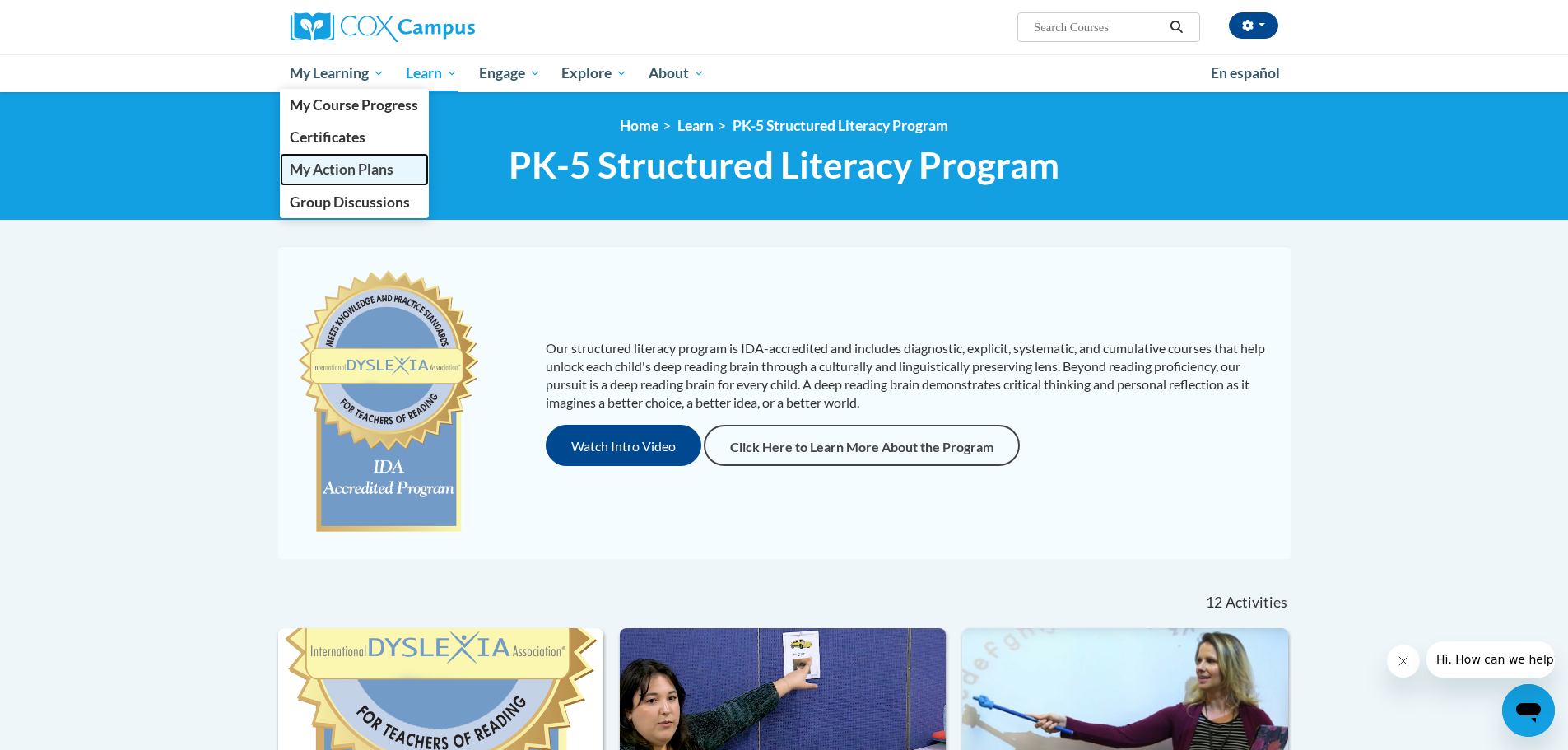
click at [347, 183] on link "My Action Plans" at bounding box center [354, 169] width 150 height 32
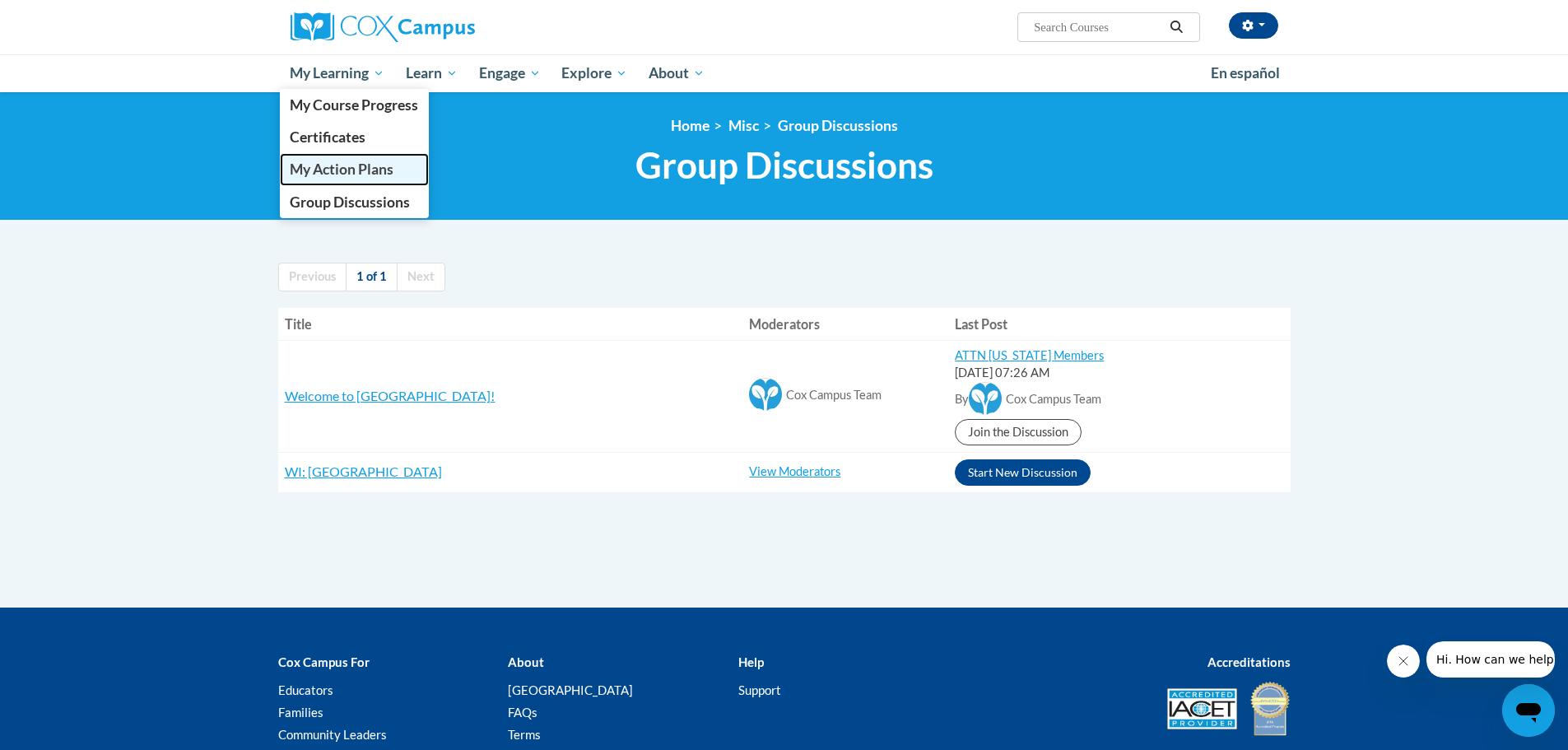
click at [355, 167] on span "My Action Plans" at bounding box center [342, 169] width 104 height 17
